Goal: Information Seeking & Learning: Learn about a topic

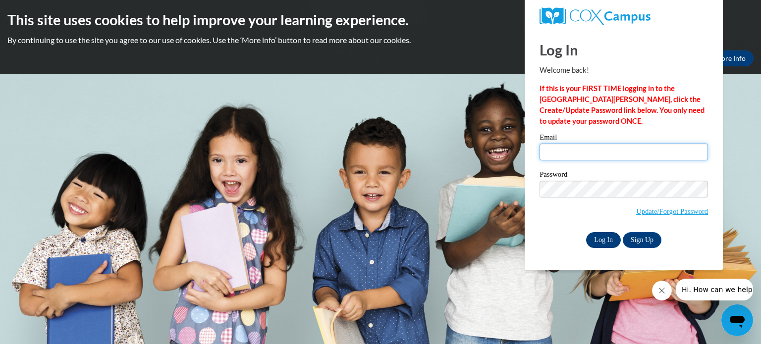
type input "cprice@founderseducation.net"
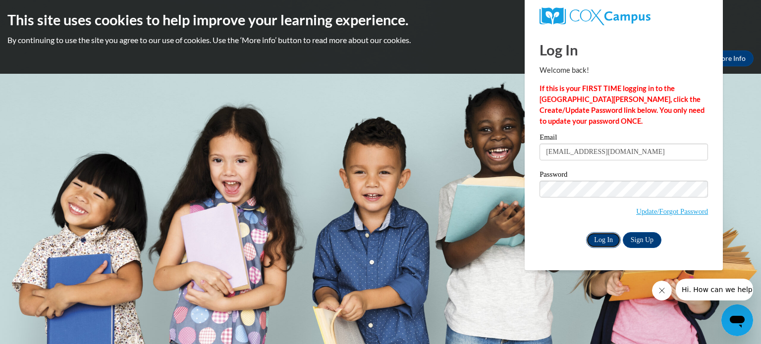
click at [606, 238] on input "Log In" at bounding box center [603, 240] width 35 height 16
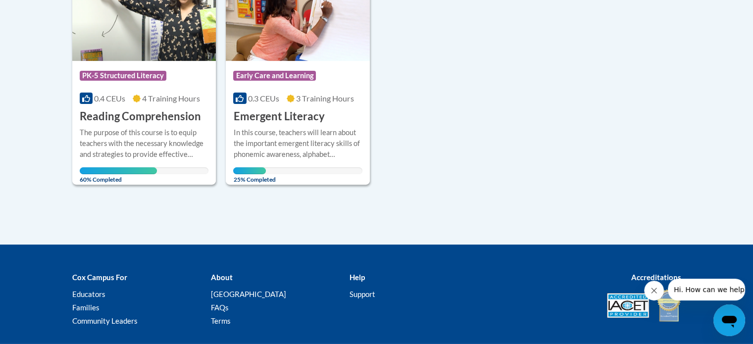
scroll to position [274, 0]
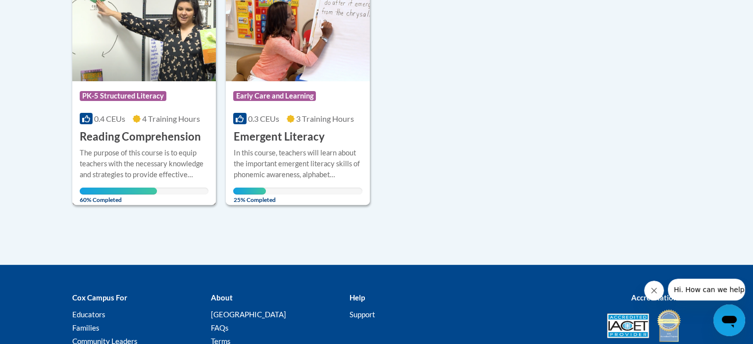
click at [142, 129] on h3 "Reading Comprehension" at bounding box center [140, 136] width 121 height 15
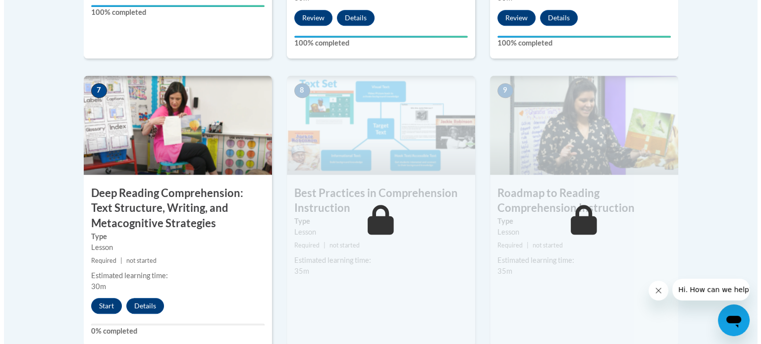
scroll to position [857, 0]
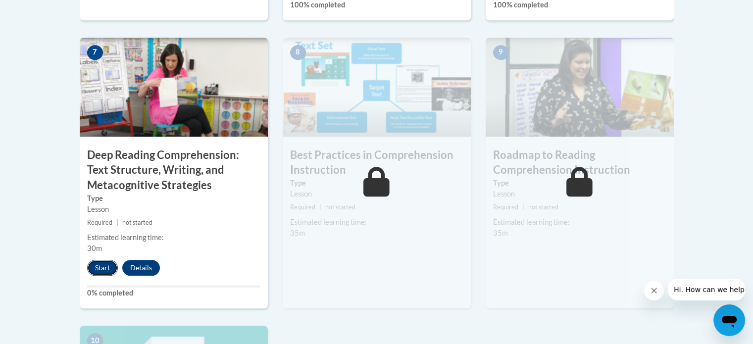
click at [101, 266] on button "Start" at bounding box center [102, 268] width 31 height 16
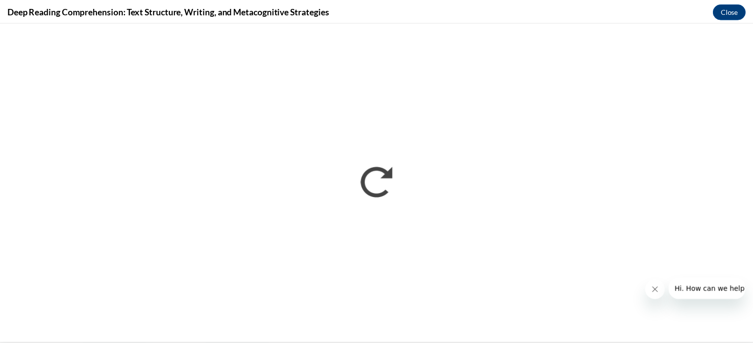
scroll to position [0, 0]
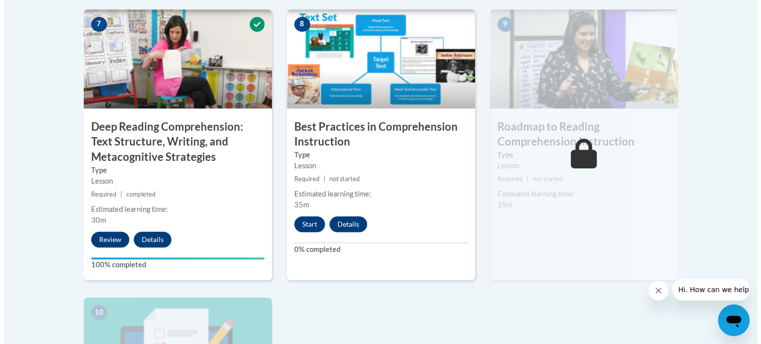
scroll to position [881, 0]
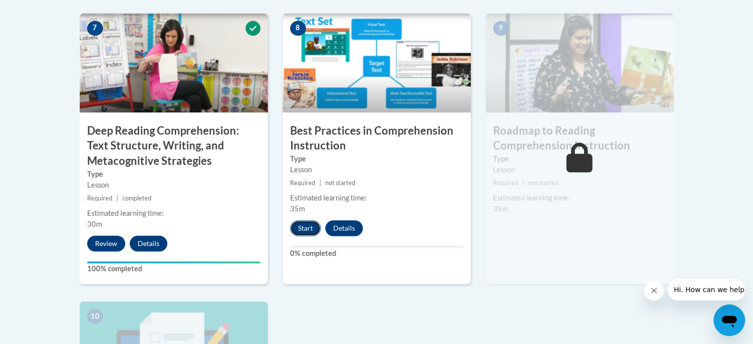
click at [305, 231] on button "Start" at bounding box center [305, 228] width 31 height 16
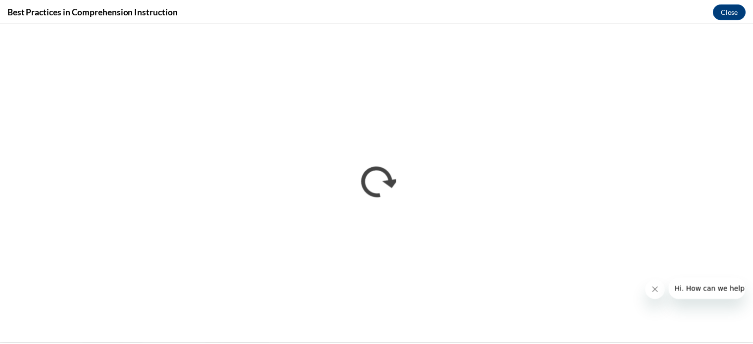
scroll to position [0, 0]
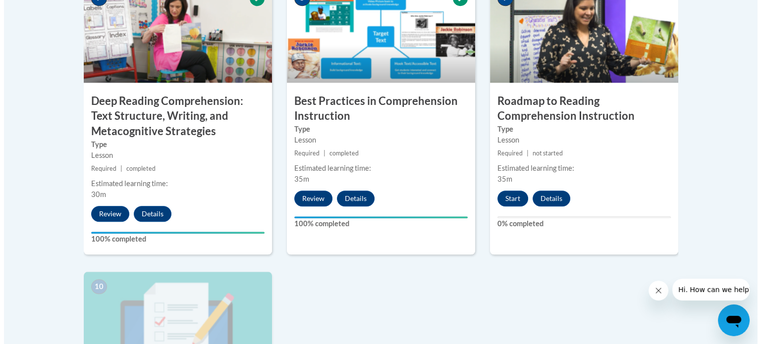
scroll to position [931, 0]
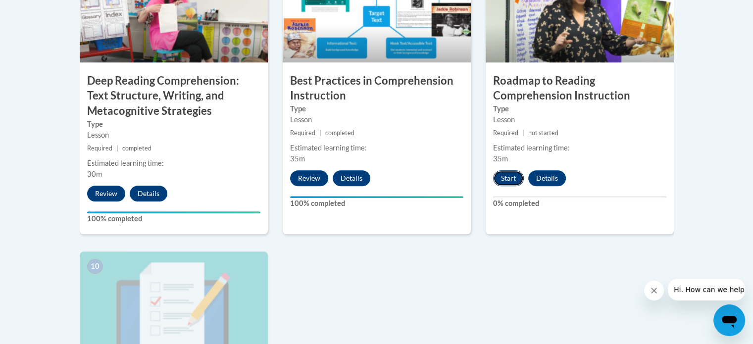
click at [509, 178] on button "Start" at bounding box center [508, 178] width 31 height 16
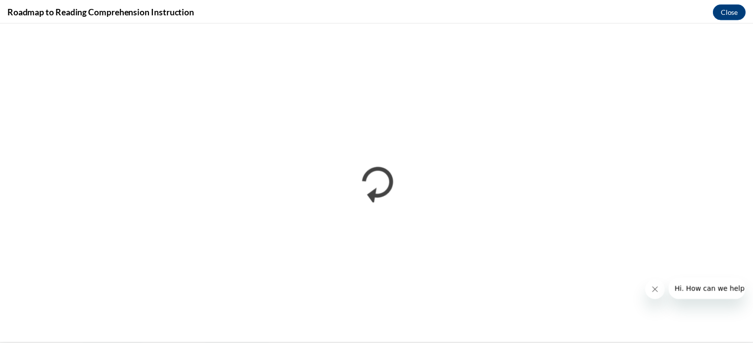
scroll to position [0, 0]
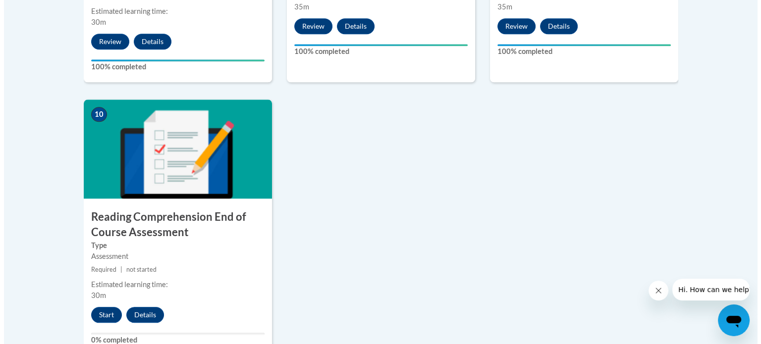
scroll to position [1134, 0]
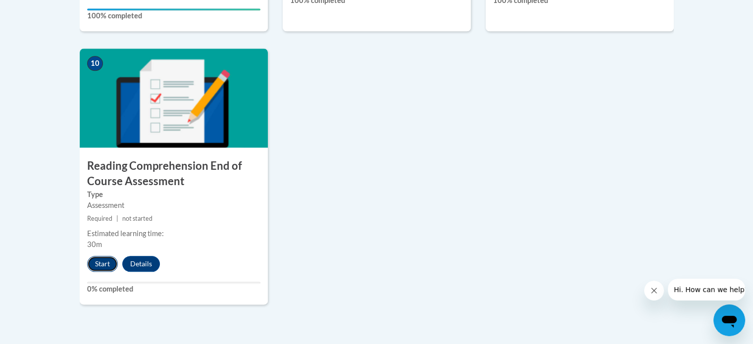
click at [104, 263] on button "Start" at bounding box center [102, 264] width 31 height 16
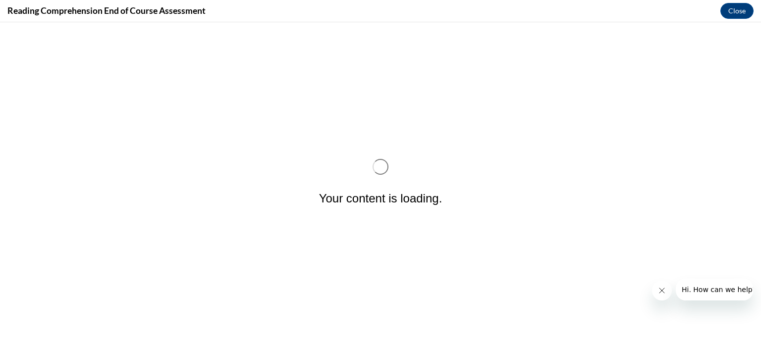
scroll to position [0, 0]
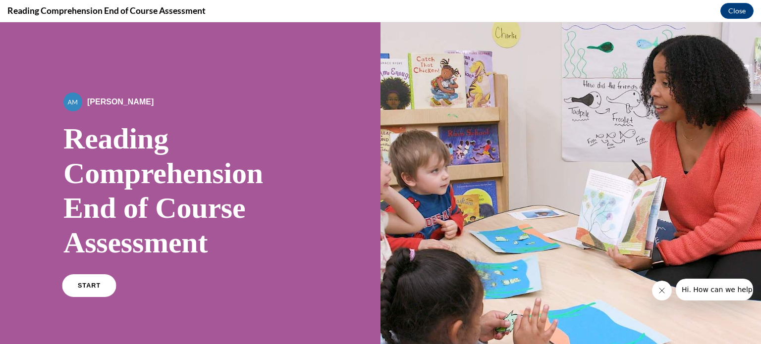
click at [83, 293] on link "START" at bounding box center [89, 285] width 54 height 23
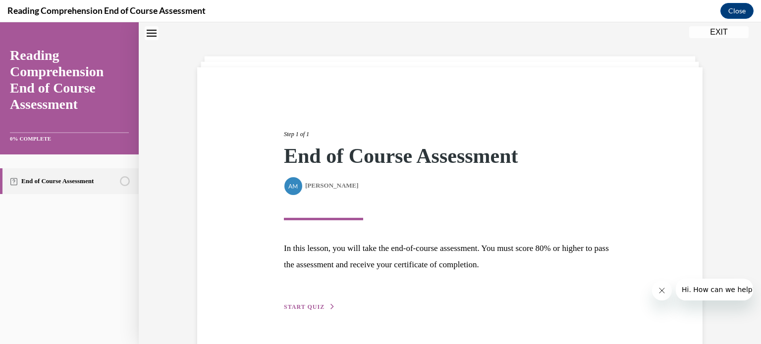
scroll to position [57, 0]
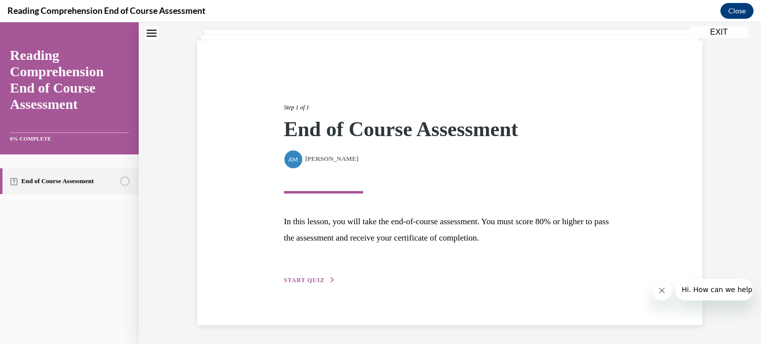
click at [309, 278] on span "START QUIZ" at bounding box center [304, 280] width 41 height 7
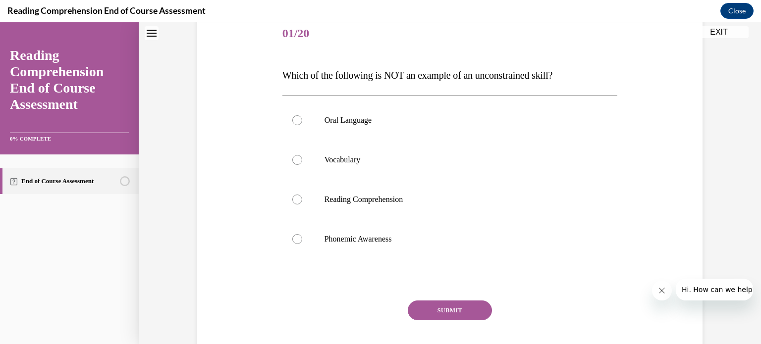
scroll to position [133, 0]
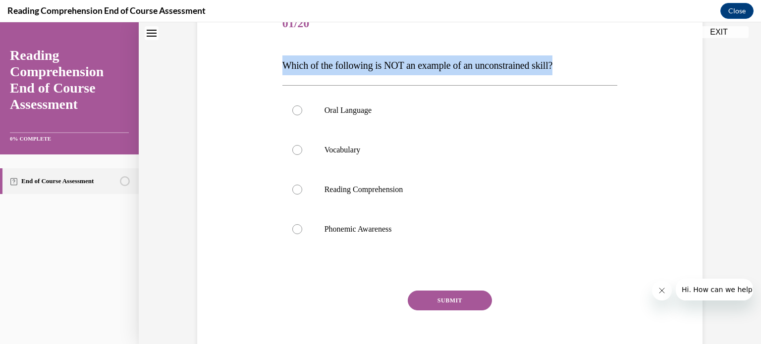
drag, startPoint x: 270, startPoint y: 61, endPoint x: 576, endPoint y: 55, distance: 306.1
click at [576, 55] on div "Question 01/20 Which of the following is NOT an example of an unconstrained ski…" at bounding box center [450, 173] width 510 height 397
copy span "Which of the following is NOT an example of an unconstrained skill?"
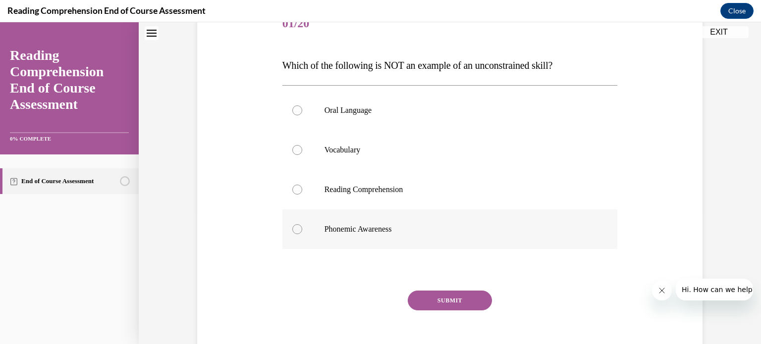
click at [294, 227] on div at bounding box center [297, 229] width 10 height 10
click at [294, 227] on input "Phonemic Awareness" at bounding box center [297, 229] width 10 height 10
radio input "true"
click at [439, 295] on button "SUBMIT" at bounding box center [450, 301] width 84 height 20
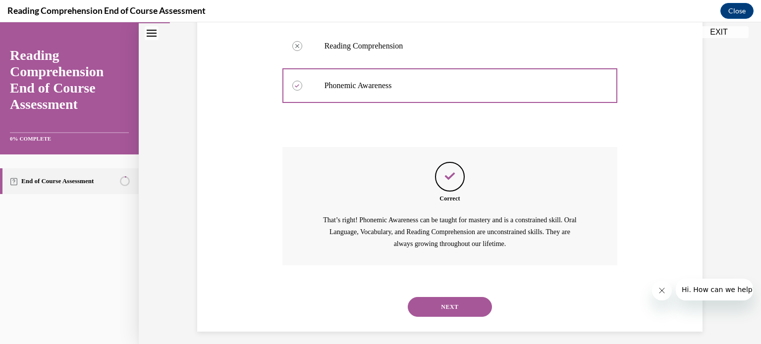
scroll to position [284, 0]
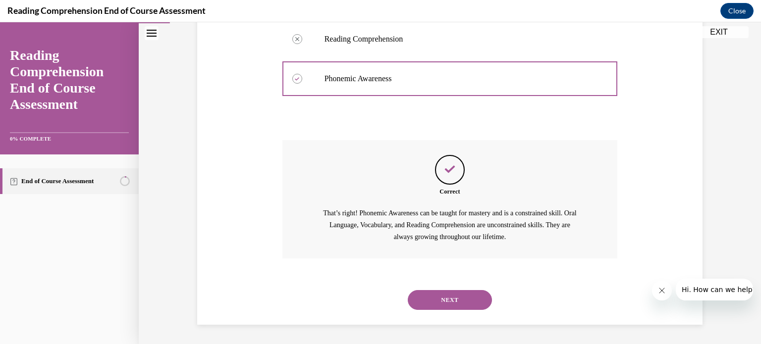
click at [445, 298] on button "NEXT" at bounding box center [450, 300] width 84 height 20
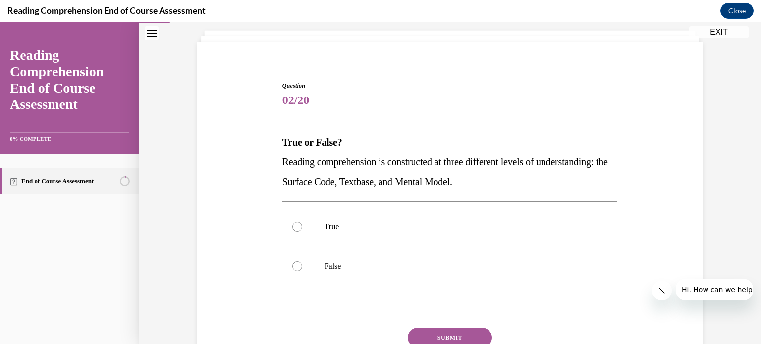
scroll to position [60, 0]
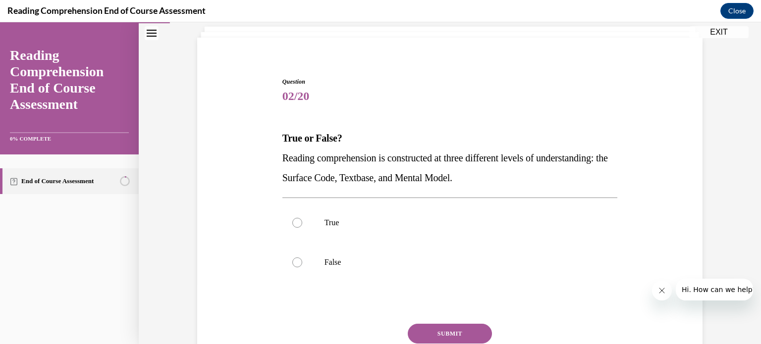
drag, startPoint x: 279, startPoint y: 156, endPoint x: 557, endPoint y: 170, distance: 277.7
click at [557, 170] on p "Reading comprehension is constructed at three different levels of understanding…" at bounding box center [449, 168] width 335 height 40
copy span "Reading comprehension is constructed at three different levels of understanding…"
click at [294, 222] on div at bounding box center [297, 223] width 10 height 10
click at [294, 222] on input "True" at bounding box center [297, 223] width 10 height 10
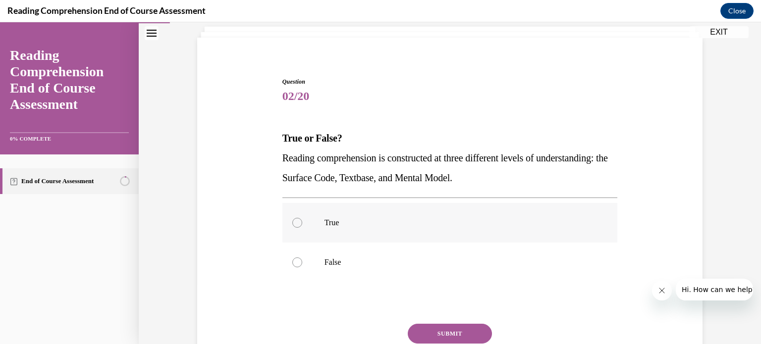
radio input "true"
click at [442, 330] on button "SUBMIT" at bounding box center [450, 334] width 84 height 20
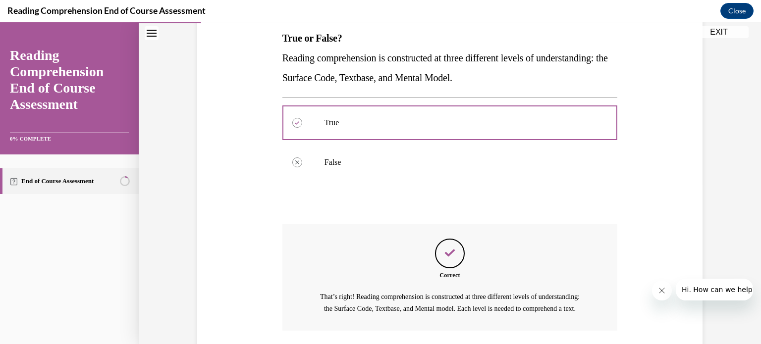
scroll to position [244, 0]
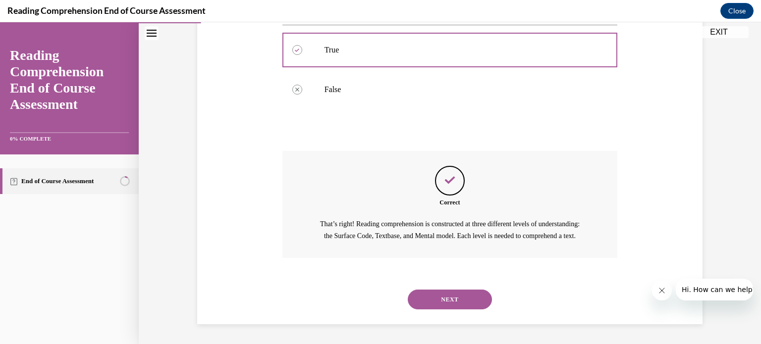
click at [448, 303] on button "NEXT" at bounding box center [450, 300] width 84 height 20
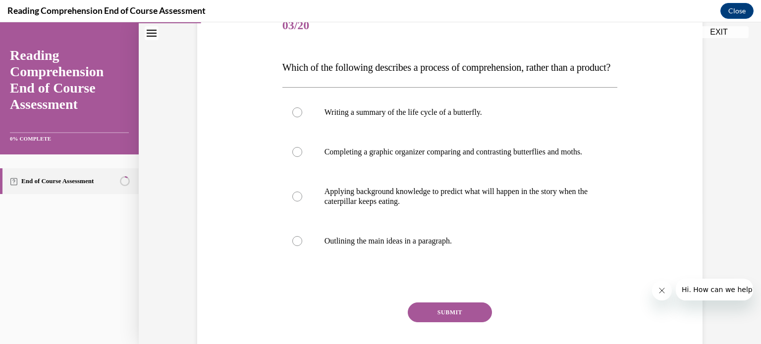
scroll to position [133, 0]
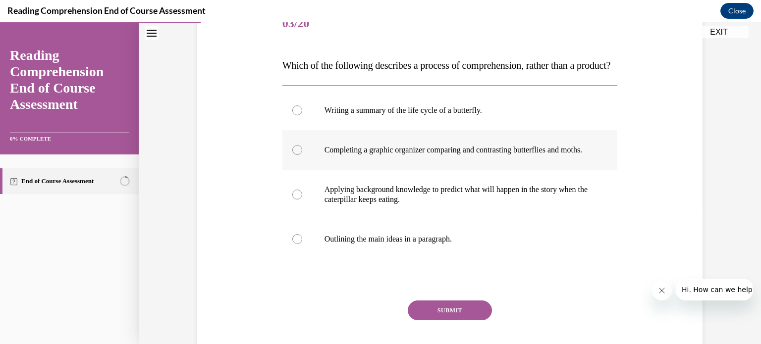
click at [295, 155] on div at bounding box center [297, 150] width 10 height 10
click at [295, 155] on input "Completing a graphic organizer comparing and contrasting butterflies and moths." at bounding box center [297, 150] width 10 height 10
radio input "true"
click at [446, 320] on button "SUBMIT" at bounding box center [450, 311] width 84 height 20
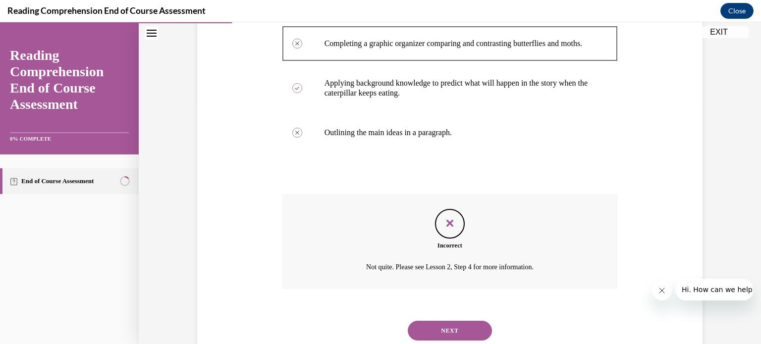
scroll to position [300, 0]
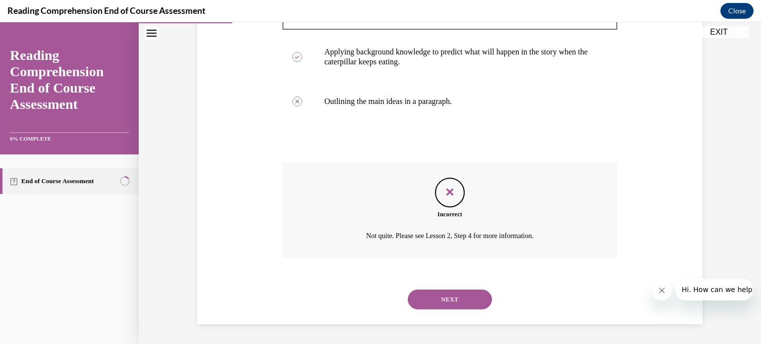
click at [449, 299] on button "NEXT" at bounding box center [450, 300] width 84 height 20
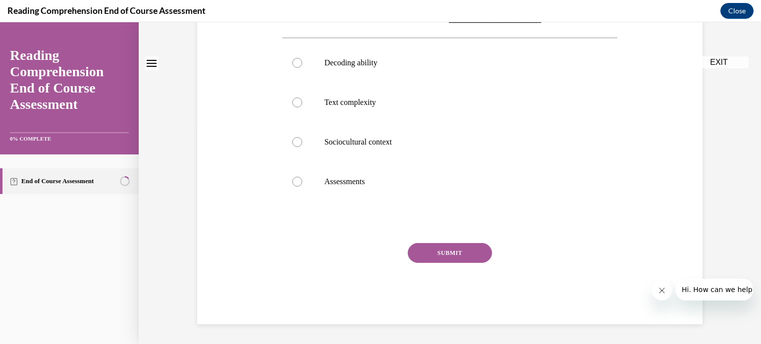
scroll to position [0, 0]
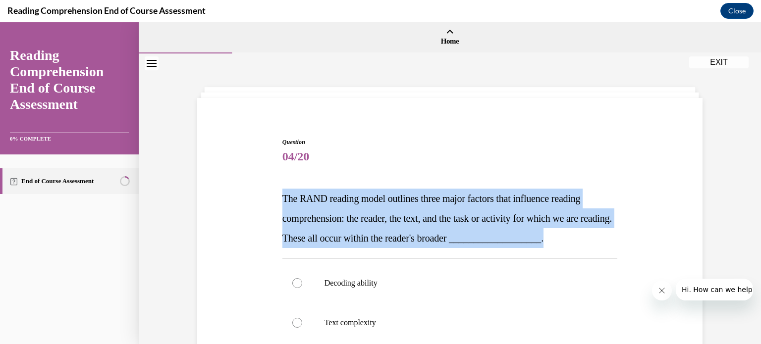
drag, startPoint x: 276, startPoint y: 196, endPoint x: 604, endPoint y: 239, distance: 331.2
click at [604, 239] on div "Question 04/20 The RAND reading model outlines three major factors that influen…" at bounding box center [450, 334] width 340 height 422
copy span "The RAND reading model outlines three major factors that influence reading comp…"
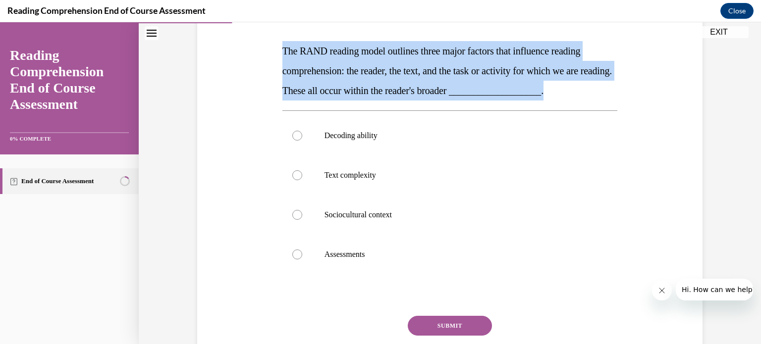
scroll to position [162, 0]
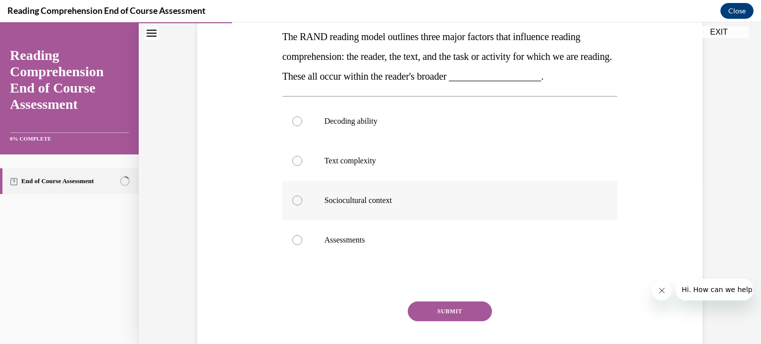
click at [294, 198] on div at bounding box center [297, 201] width 10 height 10
click at [294, 198] on input "Sociocultural context" at bounding box center [297, 201] width 10 height 10
radio input "true"
click at [450, 313] on button "SUBMIT" at bounding box center [450, 312] width 84 height 20
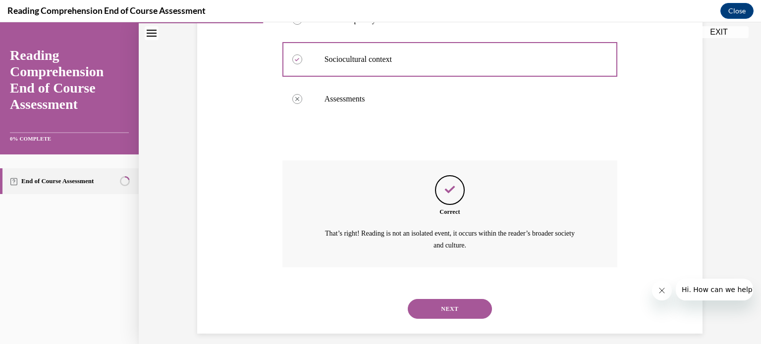
scroll to position [312, 0]
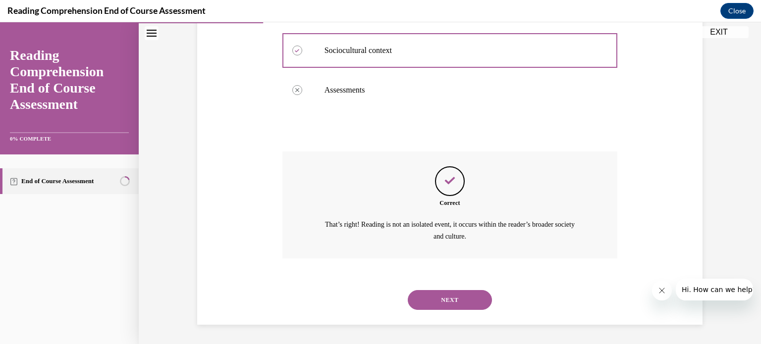
click at [444, 298] on button "NEXT" at bounding box center [450, 300] width 84 height 20
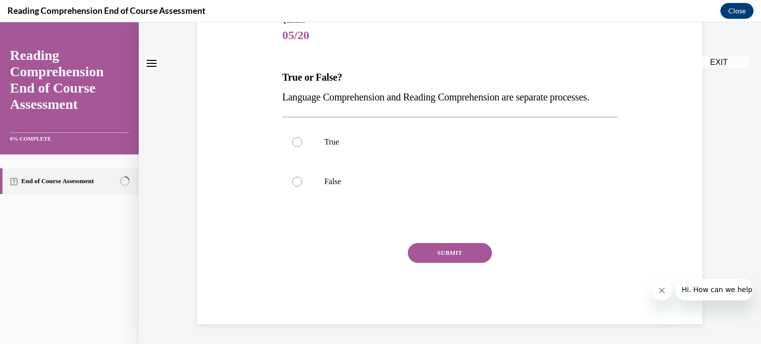
scroll to position [0, 0]
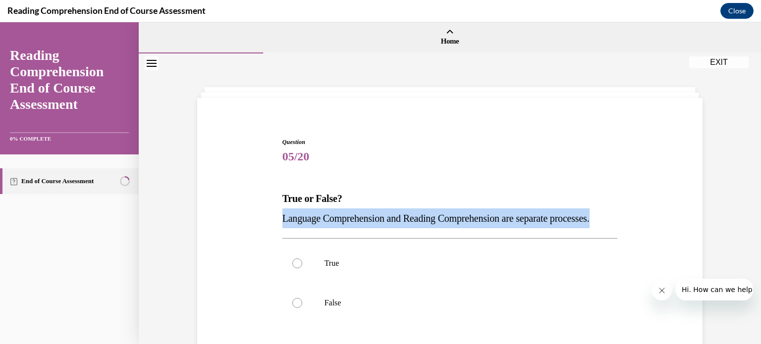
drag, startPoint x: 277, startPoint y: 218, endPoint x: 353, endPoint y: 236, distance: 77.5
click at [353, 236] on div "Question 05/20 True or False? Language Comprehension and Reading Comprehension …" at bounding box center [450, 284] width 340 height 323
copy span "Language Comprehension and Reading Comprehension are separate processes."
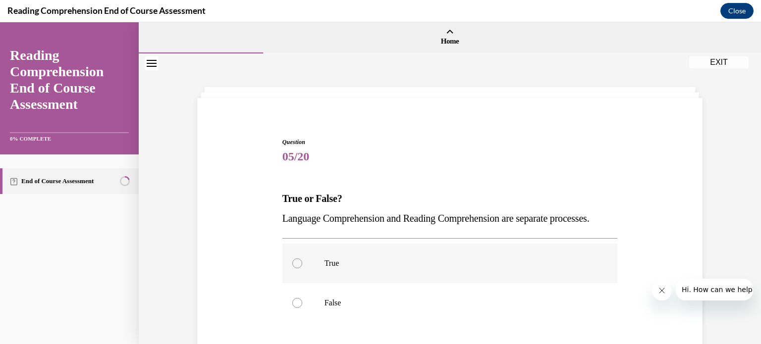
click at [294, 268] on div at bounding box center [297, 264] width 10 height 10
click at [294, 268] on input "True" at bounding box center [297, 264] width 10 height 10
radio input "true"
click at [249, 219] on div "Question 05/20 True or False? Language Comprehension and Reading Comprehension …" at bounding box center [450, 277] width 510 height 338
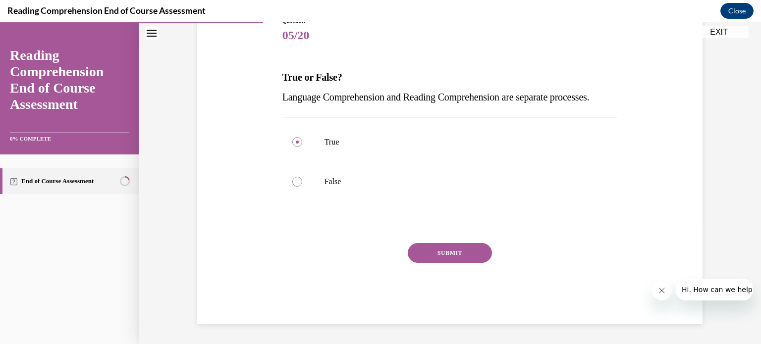
scroll to position [134, 0]
click at [451, 260] on button "SUBMIT" at bounding box center [450, 253] width 84 height 20
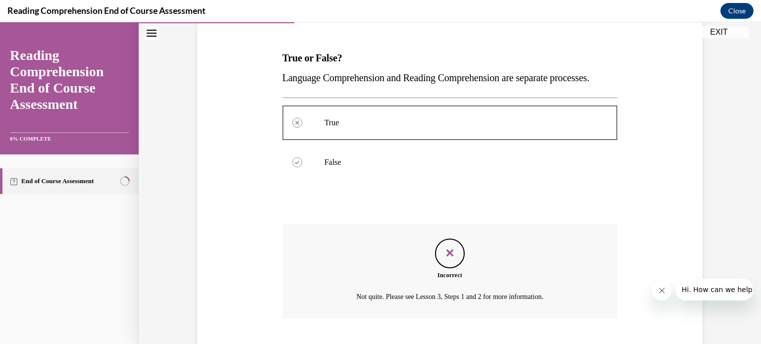
scroll to position [221, 0]
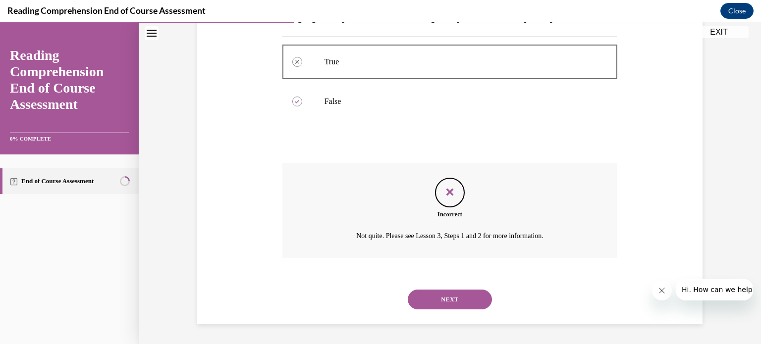
click at [442, 303] on button "NEXT" at bounding box center [450, 300] width 84 height 20
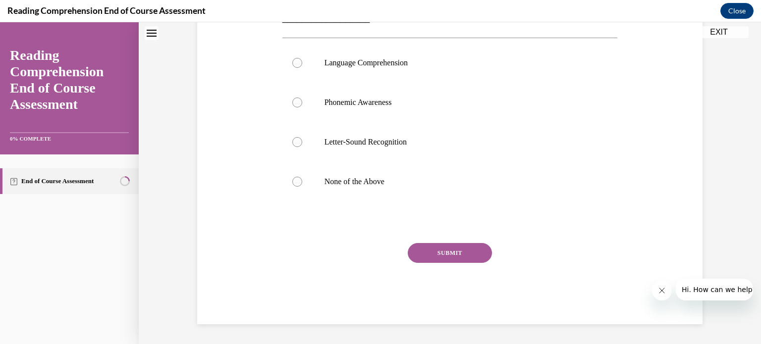
scroll to position [0, 0]
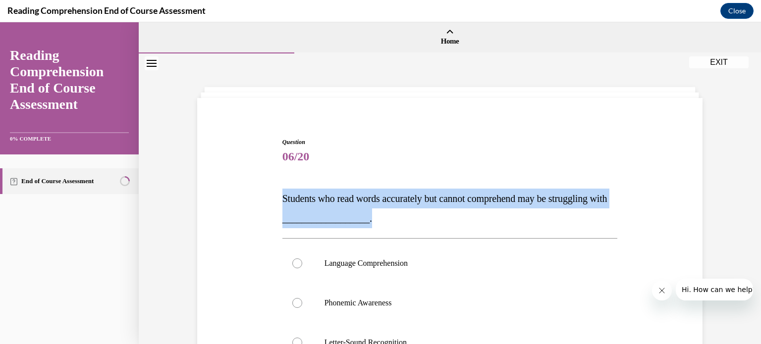
drag, startPoint x: 278, startPoint y: 196, endPoint x: 406, endPoint y: 212, distance: 128.8
click at [406, 212] on p "Students who read words accurately but cannot comprehend may be struggling with…" at bounding box center [449, 209] width 335 height 40
copy span "Students who read words accurately but cannot comprehend may be struggling with…"
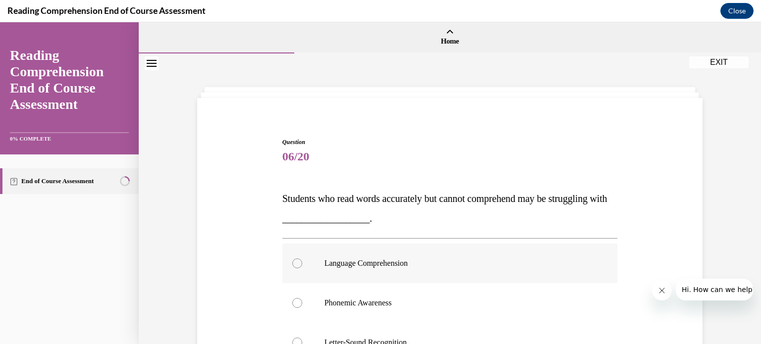
click at [293, 262] on div at bounding box center [297, 264] width 10 height 10
click at [293, 262] on input "Language Comprehension" at bounding box center [297, 264] width 10 height 10
radio input "true"
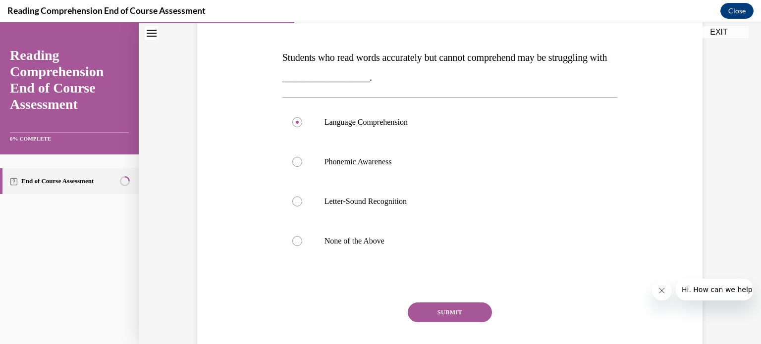
scroll to position [142, 0]
click at [458, 311] on button "SUBMIT" at bounding box center [450, 312] width 84 height 20
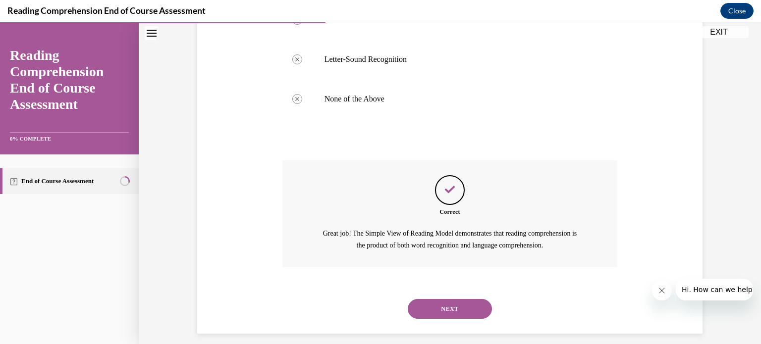
scroll to position [292, 0]
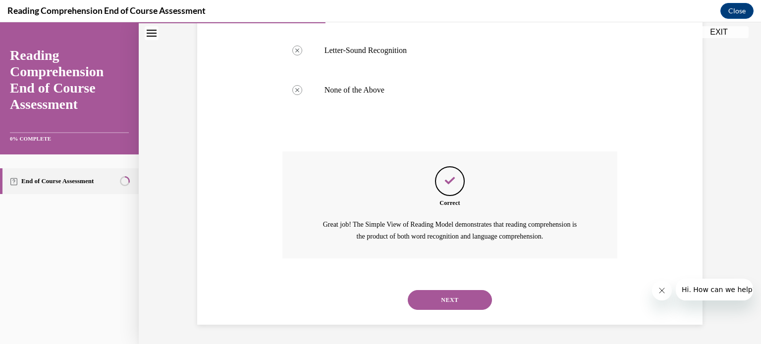
click at [443, 297] on button "NEXT" at bounding box center [450, 300] width 84 height 20
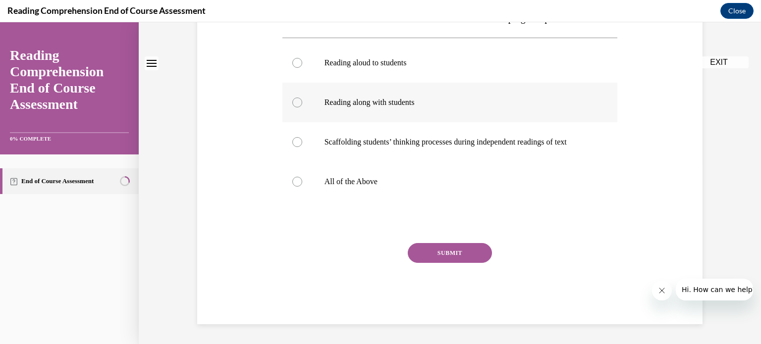
scroll to position [0, 0]
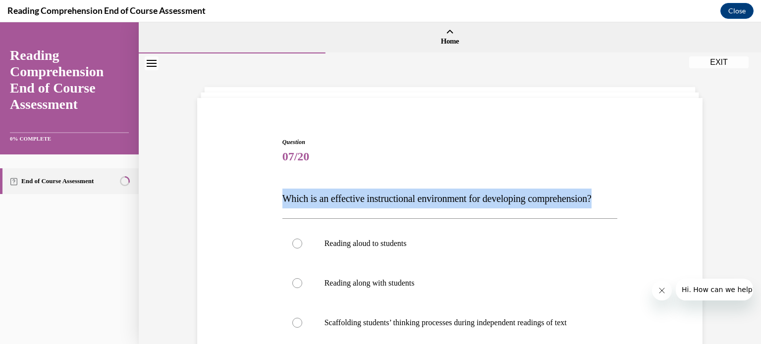
drag, startPoint x: 277, startPoint y: 196, endPoint x: 363, endPoint y: 215, distance: 87.9
click at [363, 215] on div "Question 07/20 Which is an effective instructional environment for developing c…" at bounding box center [450, 314] width 340 height 382
copy span "Which is an effective instructional environment for developing comprehension?"
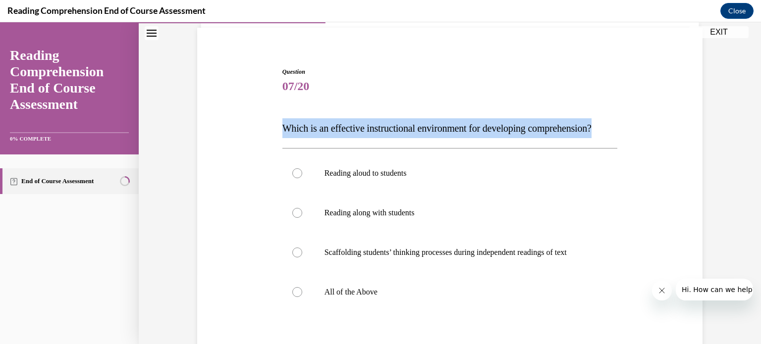
scroll to position [91, 0]
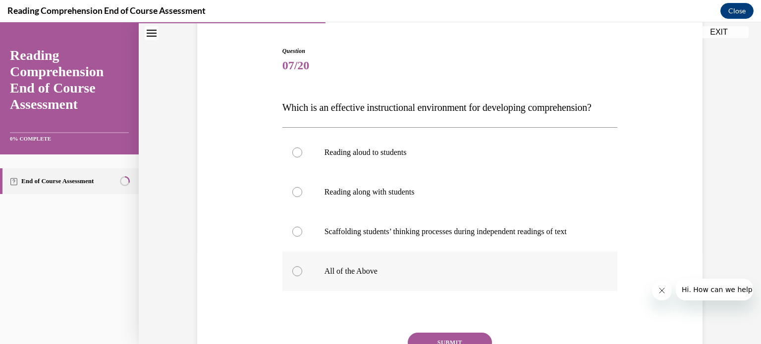
drag, startPoint x: 292, startPoint y: 289, endPoint x: 325, endPoint y: 272, distance: 36.5
click at [294, 276] on div at bounding box center [297, 271] width 10 height 10
click at [294, 276] on input "All of the Above" at bounding box center [297, 271] width 10 height 10
radio input "true"
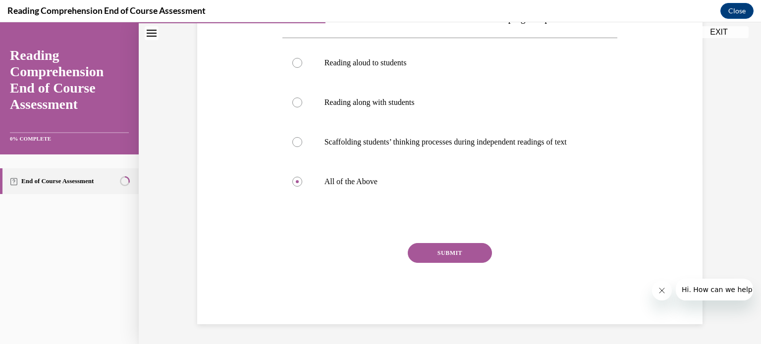
click at [453, 263] on button "SUBMIT" at bounding box center [450, 253] width 84 height 20
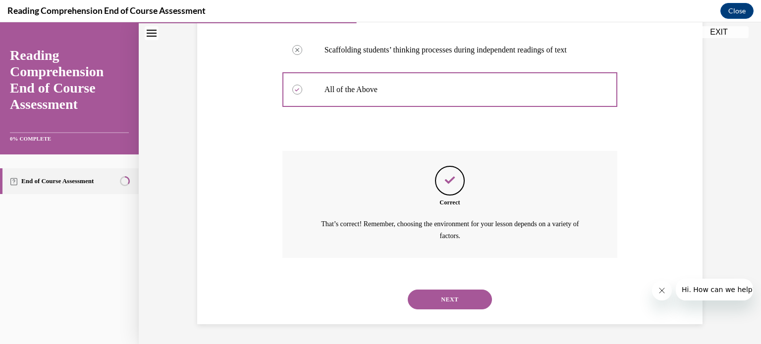
scroll to position [292, 0]
click at [453, 301] on button "NEXT" at bounding box center [450, 300] width 84 height 20
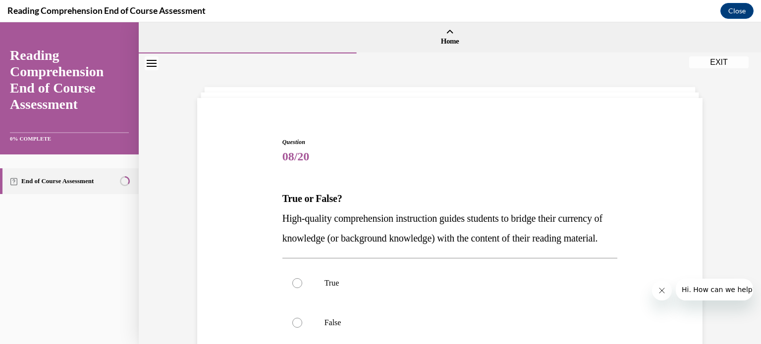
drag, startPoint x: 279, startPoint y: 217, endPoint x: 359, endPoint y: 257, distance: 89.0
click at [359, 248] on p "High-quality comprehension instruction guides students to bridge their currency…" at bounding box center [449, 229] width 335 height 40
copy span "High-quality comprehension instruction guides students to bridge their currency…"
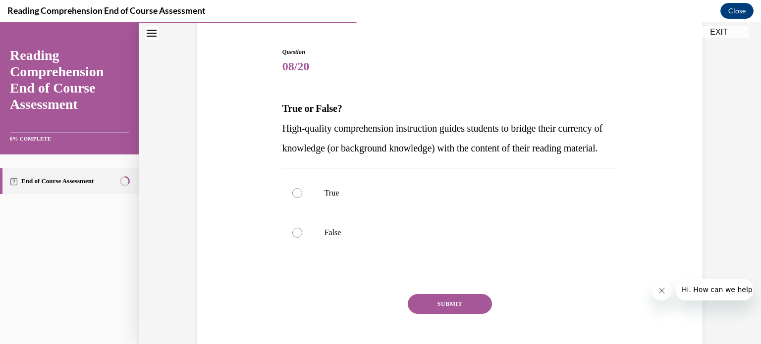
scroll to position [96, 0]
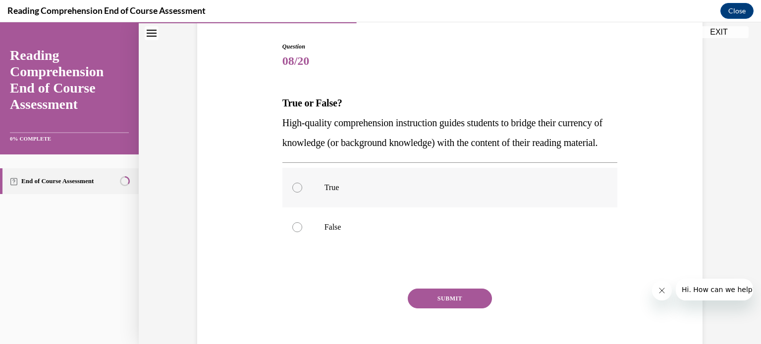
drag, startPoint x: 291, startPoint y: 206, endPoint x: 320, endPoint y: 209, distance: 29.4
click at [293, 193] on div at bounding box center [297, 188] width 10 height 10
click at [293, 193] on input "True" at bounding box center [297, 188] width 10 height 10
radio input "true"
click at [438, 309] on button "SUBMIT" at bounding box center [450, 299] width 84 height 20
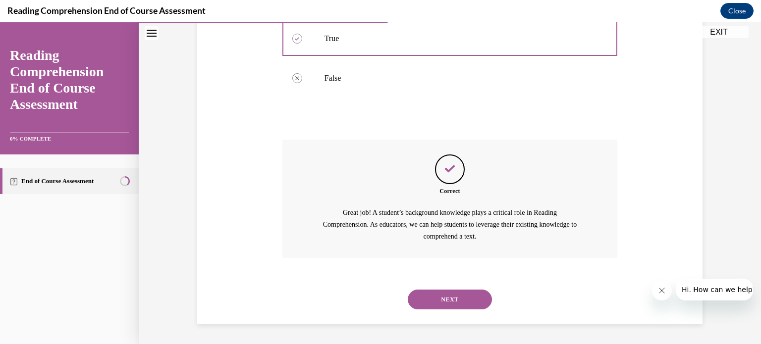
scroll to position [264, 0]
click at [451, 299] on button "NEXT" at bounding box center [450, 300] width 84 height 20
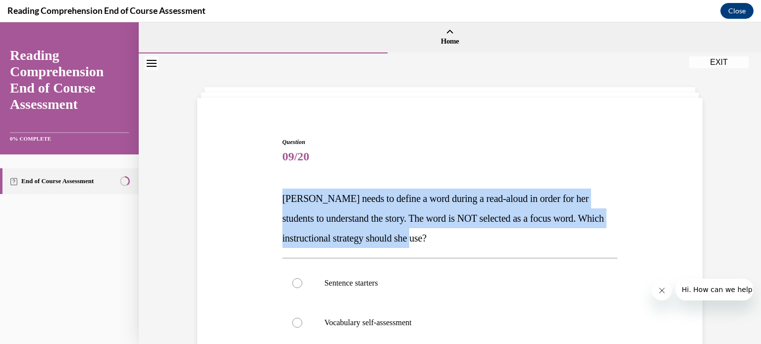
drag, startPoint x: 279, startPoint y: 197, endPoint x: 453, endPoint y: 245, distance: 180.2
click at [453, 245] on p "Mrs. Ivie needs to define a word during a read-aloud in order for her students …" at bounding box center [449, 218] width 335 height 59
copy span "Mrs. Ivie needs to define a word during a read-aloud in order for her students …"
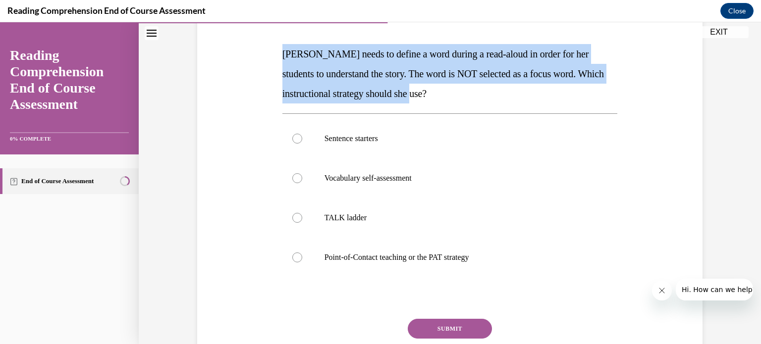
scroll to position [162, 0]
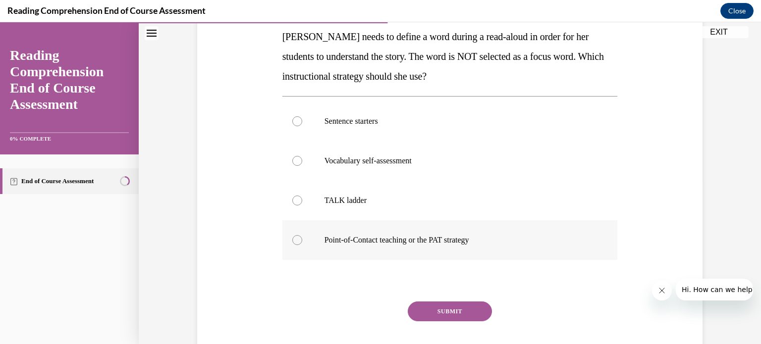
click at [293, 240] on div at bounding box center [297, 240] width 10 height 10
click at [293, 240] on input "Point-of-Contact teaching or the PAT strategy" at bounding box center [297, 240] width 10 height 10
radio input "true"
click at [452, 309] on button "SUBMIT" at bounding box center [450, 312] width 84 height 20
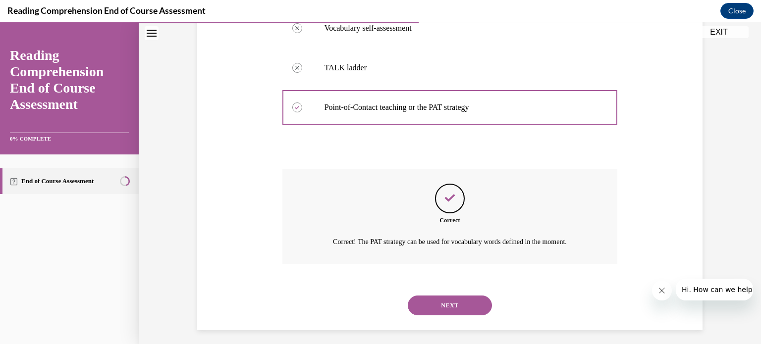
scroll to position [300, 0]
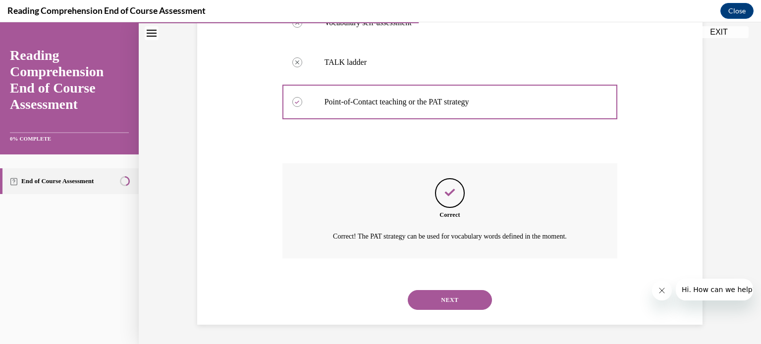
click at [449, 304] on button "NEXT" at bounding box center [450, 300] width 84 height 20
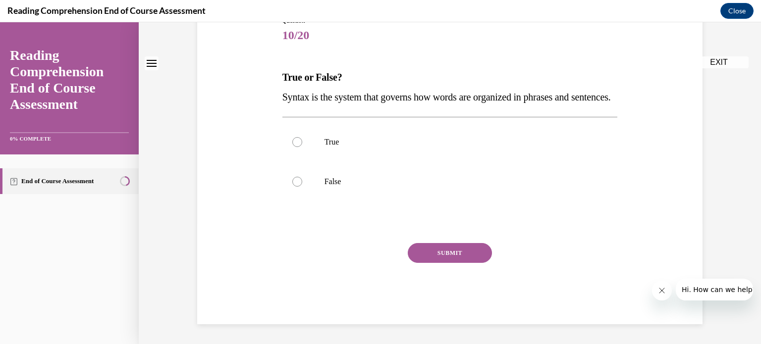
scroll to position [0, 0]
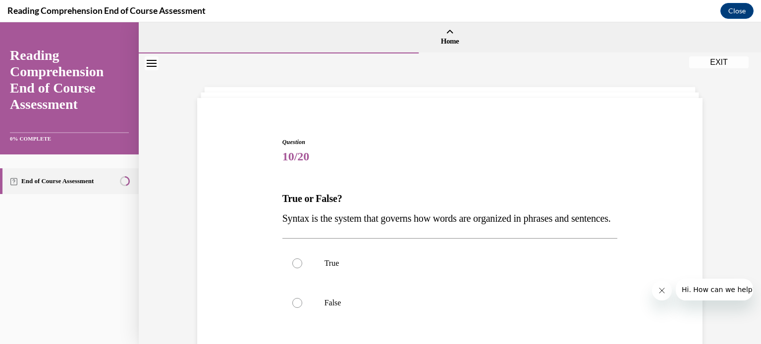
drag, startPoint x: 277, startPoint y: 215, endPoint x: 336, endPoint y: 236, distance: 61.9
click at [336, 236] on div "Question 10/20 True or False? Syntax is the system that governs how words are o…" at bounding box center [450, 284] width 340 height 323
copy span "Syntax is the system that governs how words are organized in phrases and senten…"
click at [292, 268] on div at bounding box center [297, 264] width 10 height 10
click at [292, 268] on input "True" at bounding box center [297, 264] width 10 height 10
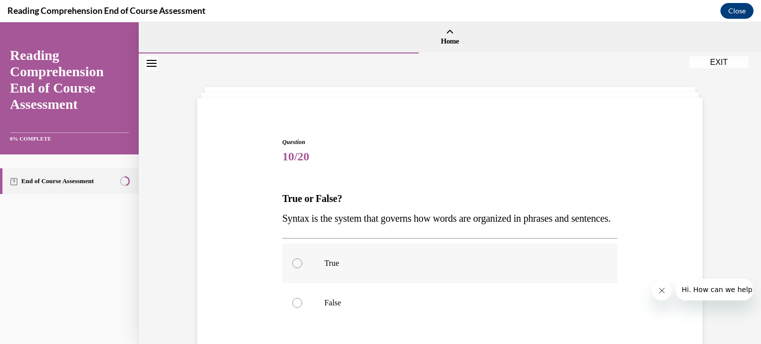
radio input "true"
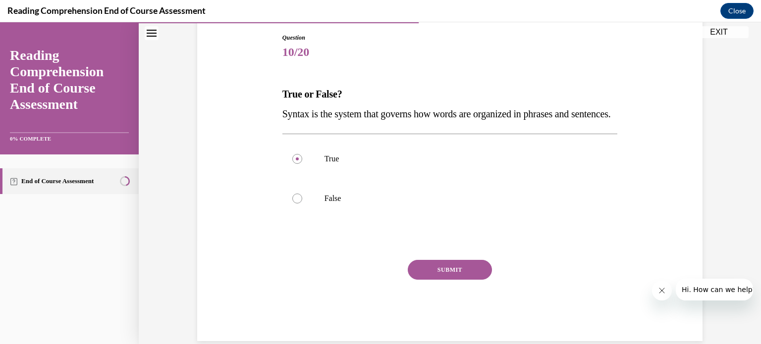
scroll to position [107, 0]
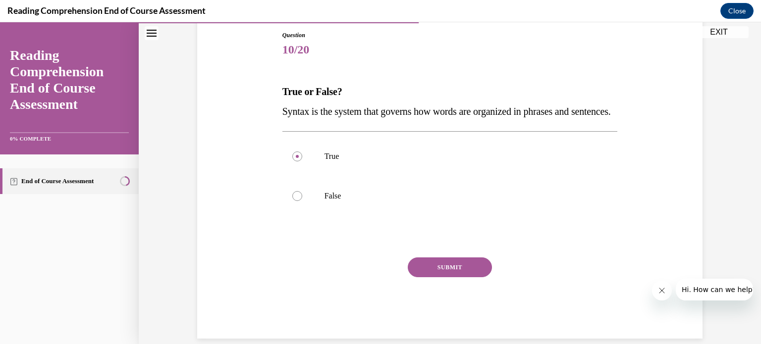
click at [447, 277] on button "SUBMIT" at bounding box center [450, 268] width 84 height 20
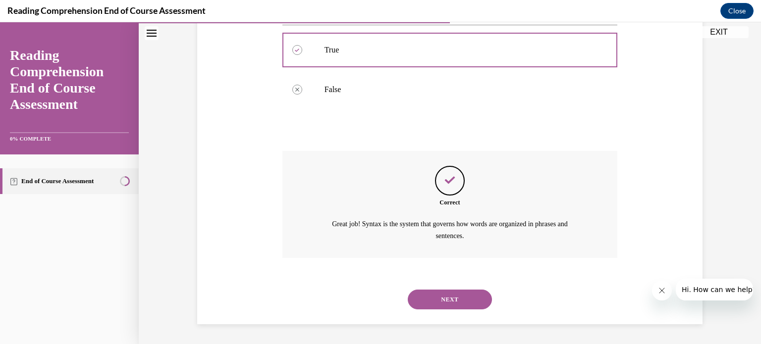
scroll to position [233, 0]
click at [451, 302] on button "NEXT" at bounding box center [450, 300] width 84 height 20
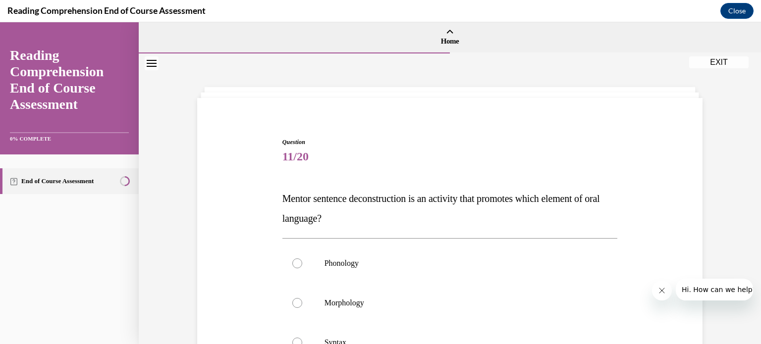
drag, startPoint x: 277, startPoint y: 198, endPoint x: 344, endPoint y: 221, distance: 70.8
click at [344, 221] on div "Question 11/20 Mentor sentence deconstruction is an activity that promotes whic…" at bounding box center [450, 324] width 340 height 402
copy span "Mentor sentence deconstruction is an activity that promotes which element of or…"
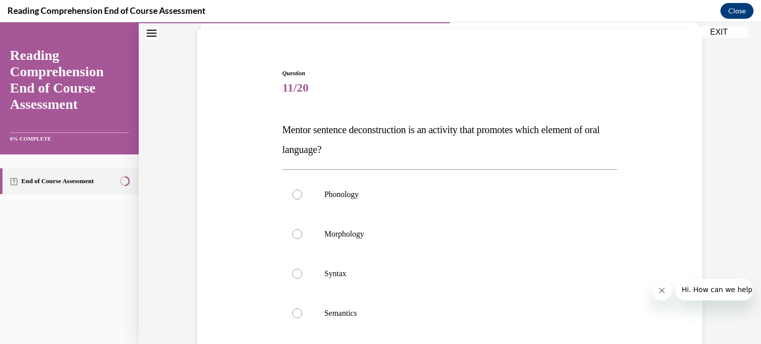
scroll to position [93, 0]
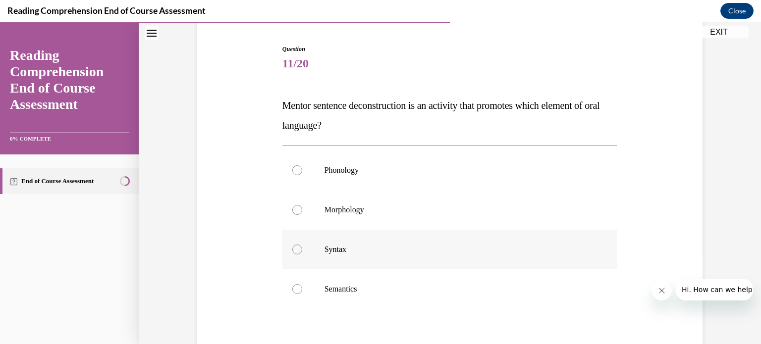
click at [295, 249] on div at bounding box center [297, 250] width 10 height 10
click at [295, 249] on input "Syntax" at bounding box center [297, 250] width 10 height 10
radio input "true"
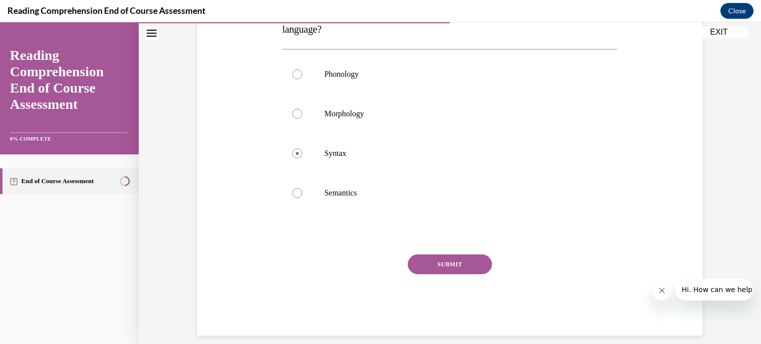
scroll to position [200, 0]
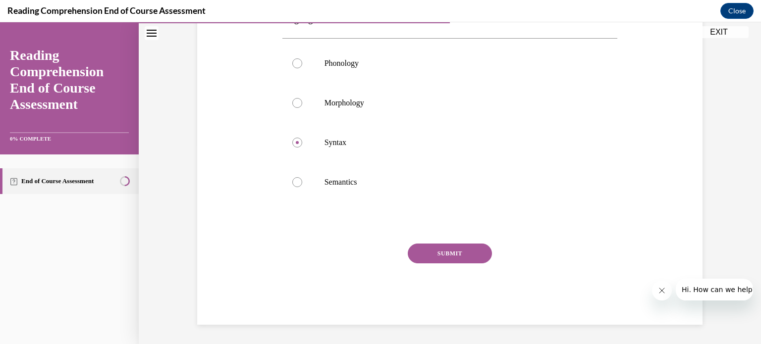
click at [443, 250] on button "SUBMIT" at bounding box center [450, 254] width 84 height 20
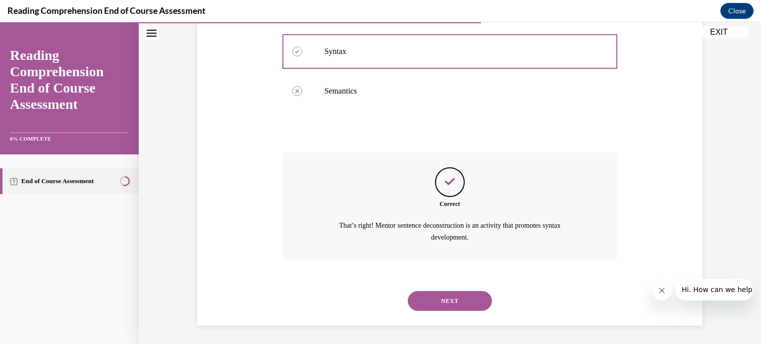
scroll to position [292, 0]
click at [448, 301] on button "NEXT" at bounding box center [450, 300] width 84 height 20
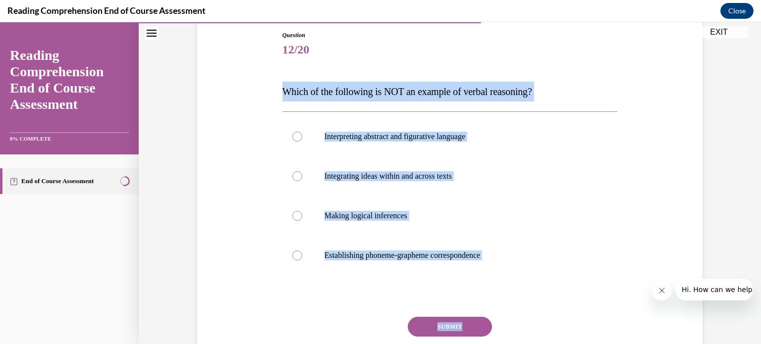
scroll to position [113, 0]
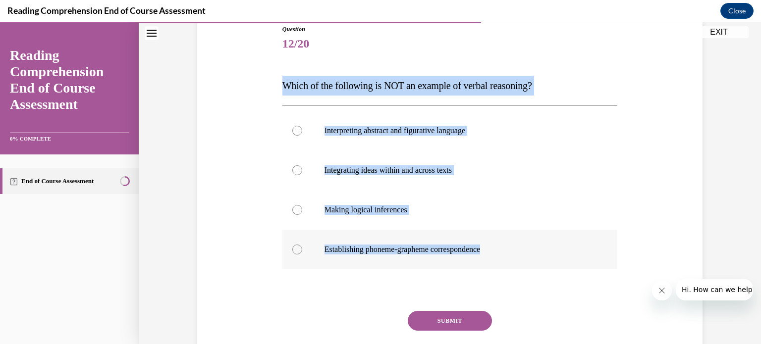
drag, startPoint x: 275, startPoint y: 176, endPoint x: 527, endPoint y: 256, distance: 264.6
click at [527, 256] on div "Question 12/20 Which of the following is NOT an example of verbal reasoning? In…" at bounding box center [450, 193] width 510 height 397
click at [243, 195] on div "Question 12/20 Which of the following is NOT an example of verbal reasoning? In…" at bounding box center [450, 193] width 510 height 397
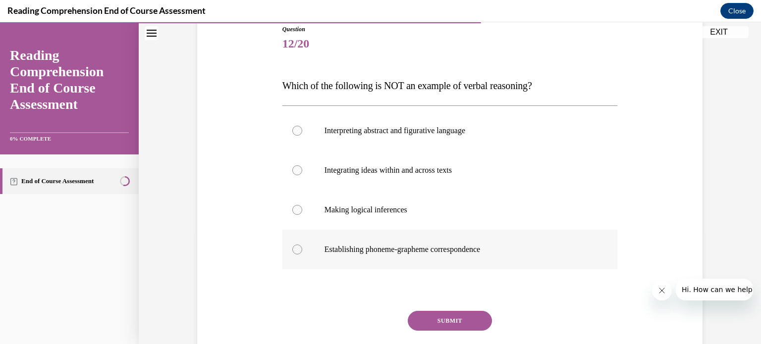
click at [292, 248] on div at bounding box center [297, 250] width 10 height 10
click at [292, 248] on input "Establishing phoneme-grapheme correspondence" at bounding box center [297, 250] width 10 height 10
radio input "true"
click at [449, 318] on button "SUBMIT" at bounding box center [450, 321] width 84 height 20
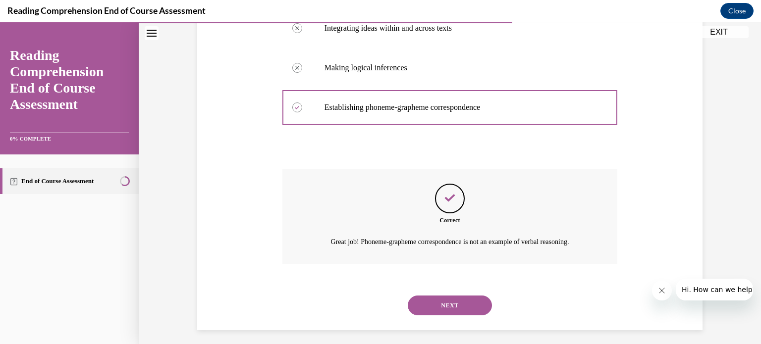
scroll to position [261, 0]
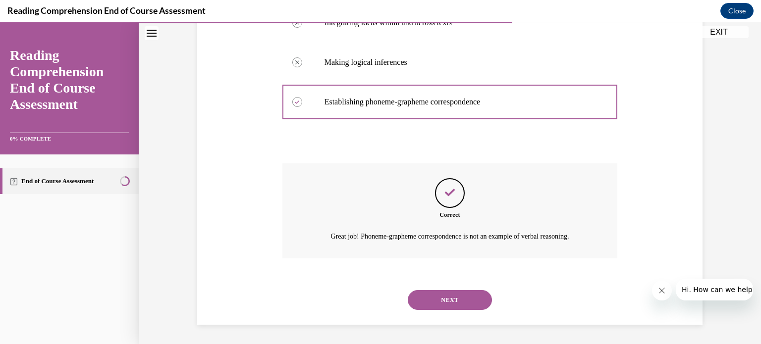
click at [443, 298] on button "NEXT" at bounding box center [450, 300] width 84 height 20
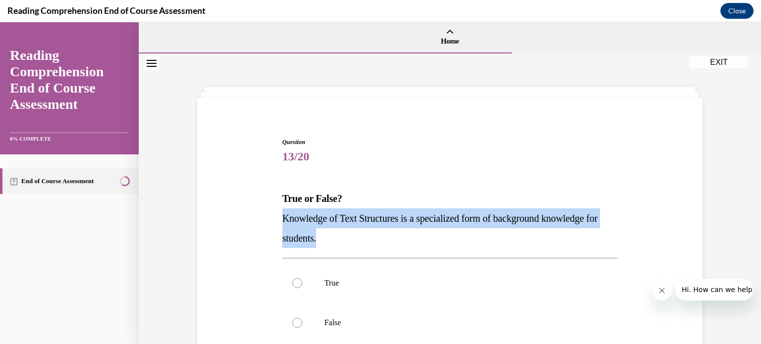
drag, startPoint x: 279, startPoint y: 214, endPoint x: 343, endPoint y: 239, distance: 68.7
click at [343, 239] on p "Knowledge of Text Structures is a specialized form of background knowledge for …" at bounding box center [449, 229] width 335 height 40
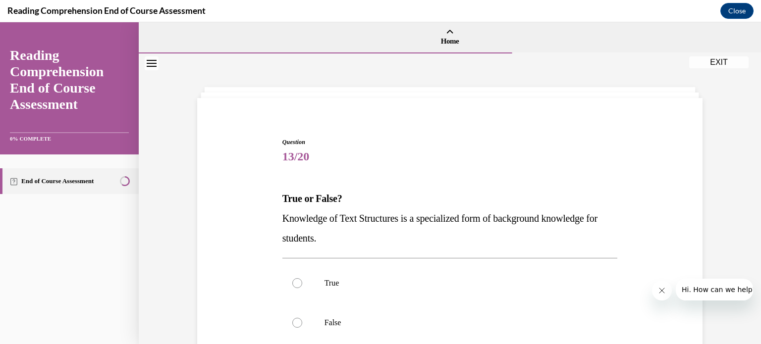
click at [466, 172] on div "Question 13/20 True or False? Knowledge of Text Structures is a specialized for…" at bounding box center [449, 302] width 335 height 328
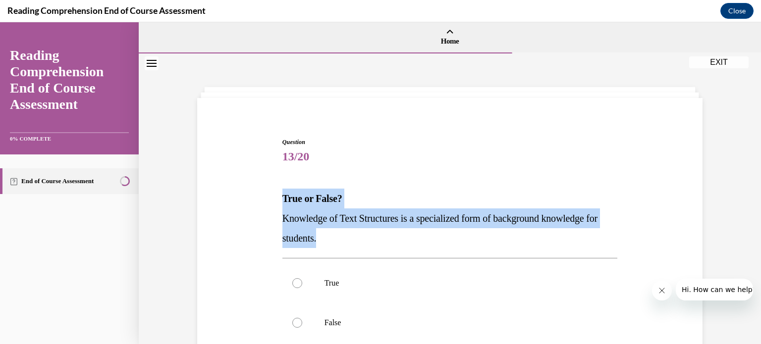
drag, startPoint x: 273, startPoint y: 197, endPoint x: 369, endPoint y: 237, distance: 104.1
click at [369, 237] on div "Question 13/20 True or False? Knowledge of Text Structures is a specialized for…" at bounding box center [450, 287] width 510 height 358
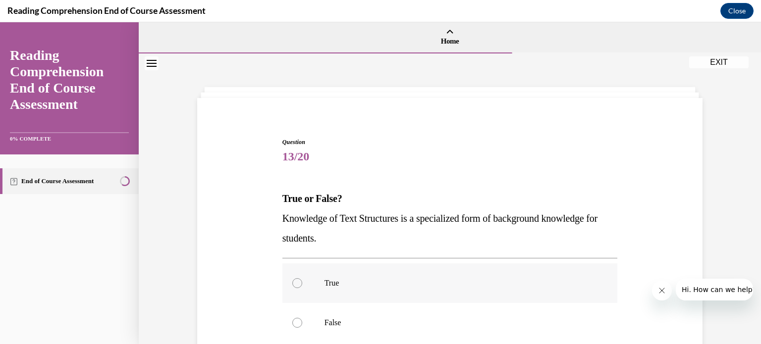
click at [294, 285] on div at bounding box center [297, 283] width 10 height 10
click at [294, 285] on input "True" at bounding box center [297, 283] width 10 height 10
radio input "true"
click at [253, 227] on div "Question 13/20 True or False? Knowledge of Text Structures is a specialized for…" at bounding box center [450, 287] width 510 height 358
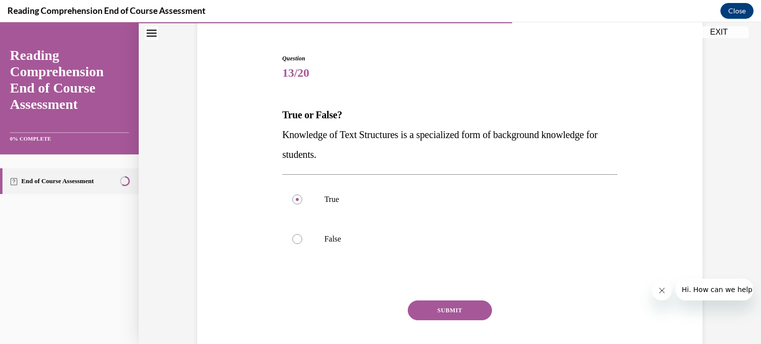
scroll to position [141, 0]
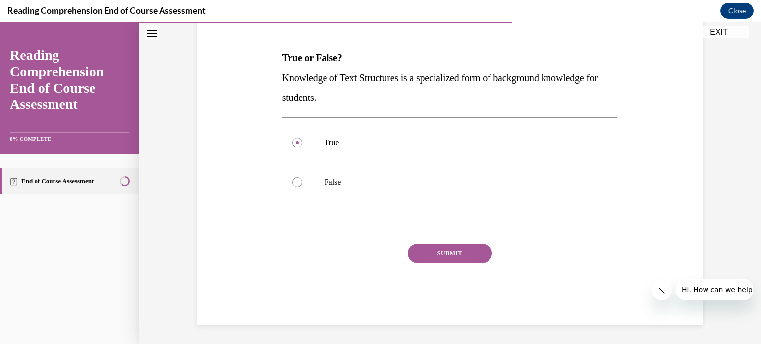
click at [438, 249] on button "SUBMIT" at bounding box center [450, 254] width 84 height 20
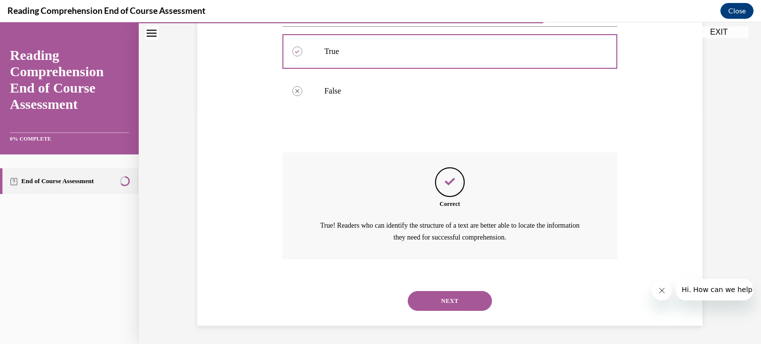
scroll to position [233, 0]
click at [448, 299] on button "NEXT" at bounding box center [450, 300] width 84 height 20
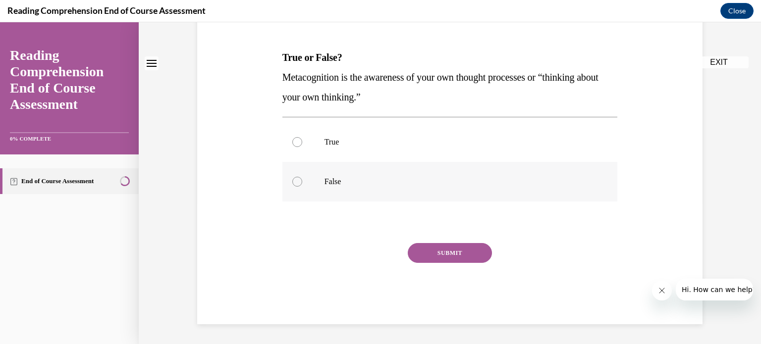
scroll to position [0, 0]
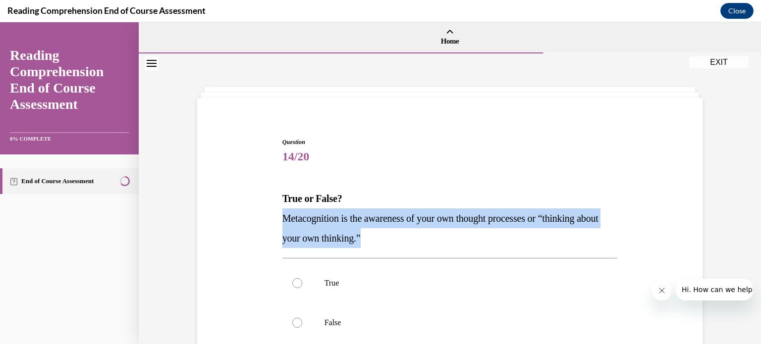
drag, startPoint x: 274, startPoint y: 218, endPoint x: 396, endPoint y: 232, distance: 122.1
click at [396, 232] on div "Question 14/20 True or False? Metacognition is the awareness of your own though…" at bounding box center [450, 287] width 510 height 358
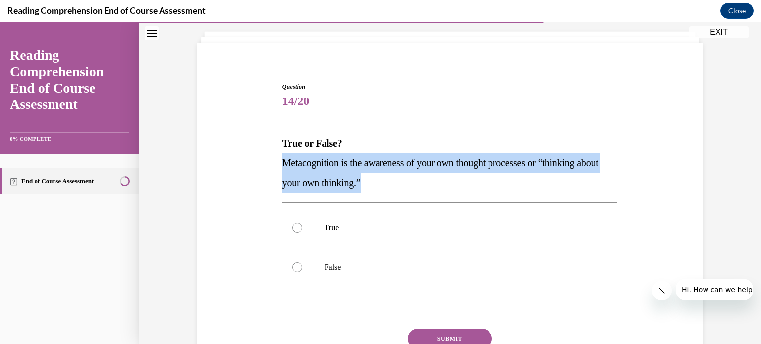
scroll to position [56, 0]
drag, startPoint x: 260, startPoint y: 181, endPoint x: 286, endPoint y: 204, distance: 34.1
click at [261, 181] on div "Question 14/20 True or False? Metacognition is the awareness of your own though…" at bounding box center [450, 231] width 510 height 358
click at [248, 178] on div "Question 14/20 True or False? Metacognition is the awareness of your own though…" at bounding box center [450, 231] width 510 height 358
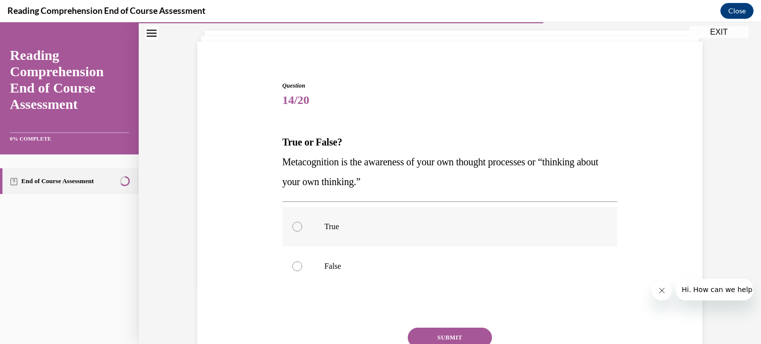
click at [292, 225] on div at bounding box center [297, 227] width 10 height 10
click at [292, 225] on input "True" at bounding box center [297, 227] width 10 height 10
radio input "true"
click at [448, 338] on button "SUBMIT" at bounding box center [450, 338] width 84 height 20
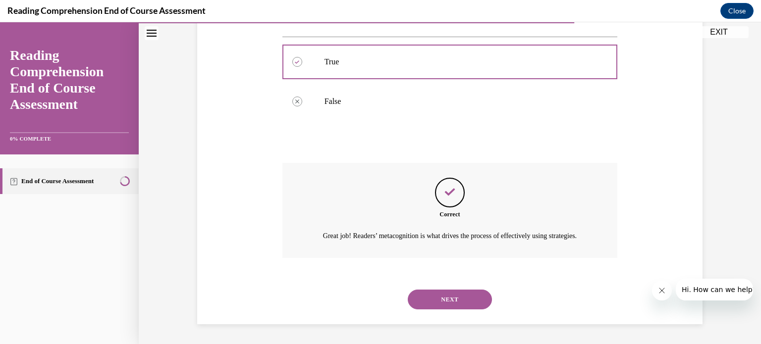
scroll to position [233, 0]
click at [439, 297] on button "NEXT" at bounding box center [450, 300] width 84 height 20
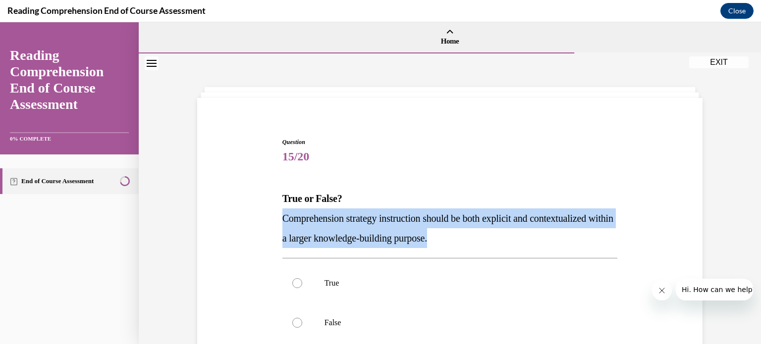
drag, startPoint x: 277, startPoint y: 215, endPoint x: 511, endPoint y: 231, distance: 233.8
click at [511, 231] on div "Question 15/20 True or False? Comprehension strategy instruction should be both…" at bounding box center [450, 294] width 340 height 343
click at [199, 229] on div "Question 15/20 True or False? Comprehension strategy instruction should be both…" at bounding box center [450, 287] width 510 height 358
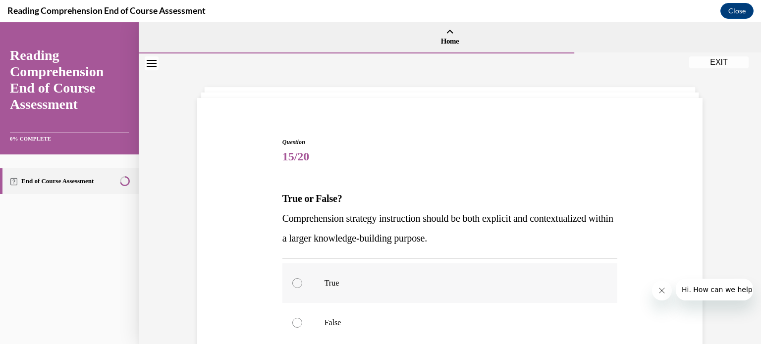
drag, startPoint x: 291, startPoint y: 285, endPoint x: 335, endPoint y: 278, distance: 44.1
click at [292, 284] on div at bounding box center [297, 283] width 10 height 10
click at [292, 284] on input "True" at bounding box center [297, 283] width 10 height 10
radio input "true"
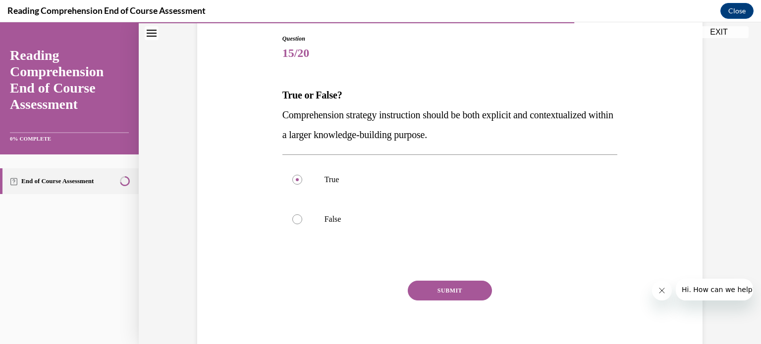
scroll to position [107, 0]
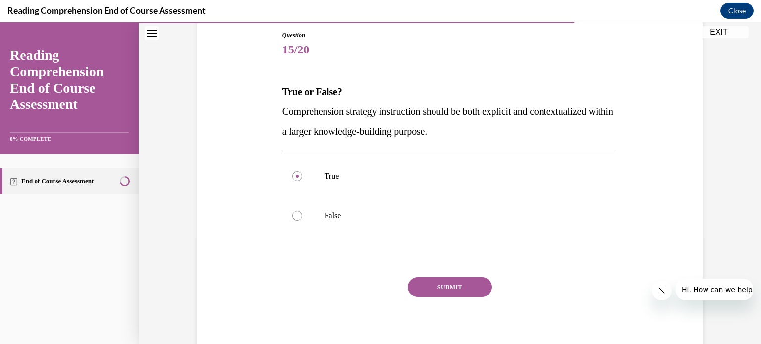
click at [432, 290] on button "SUBMIT" at bounding box center [450, 287] width 84 height 20
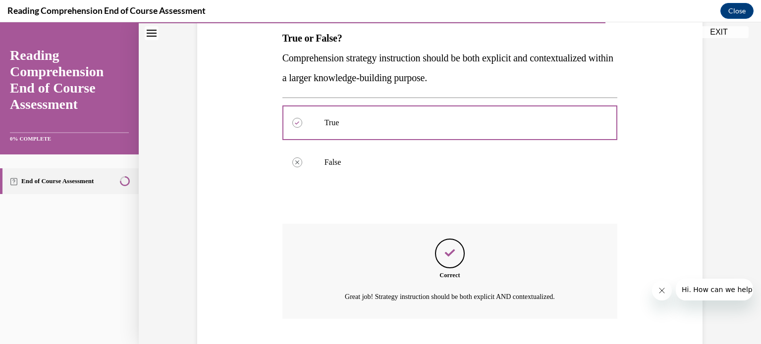
scroll to position [221, 0]
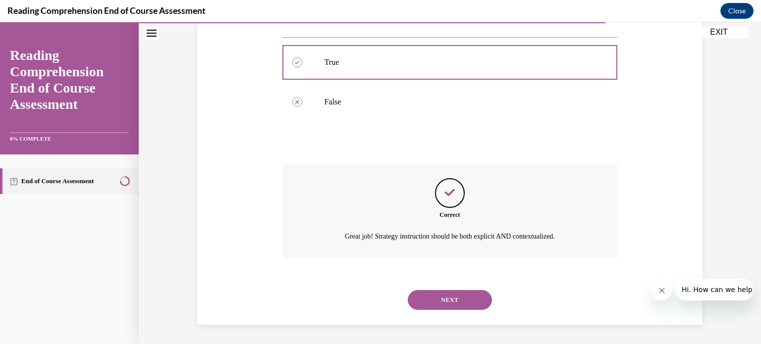
click at [447, 301] on button "NEXT" at bounding box center [450, 300] width 84 height 20
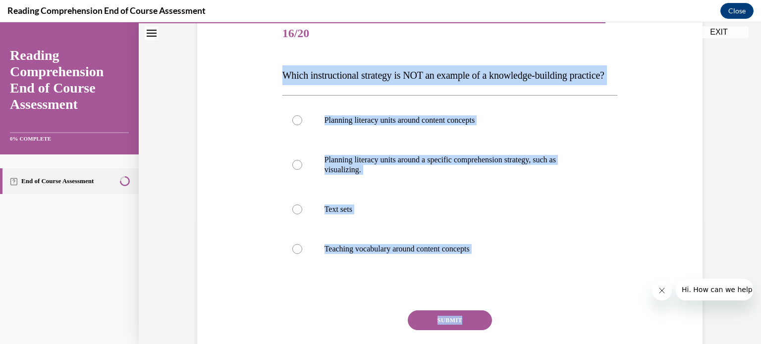
scroll to position [126, 0]
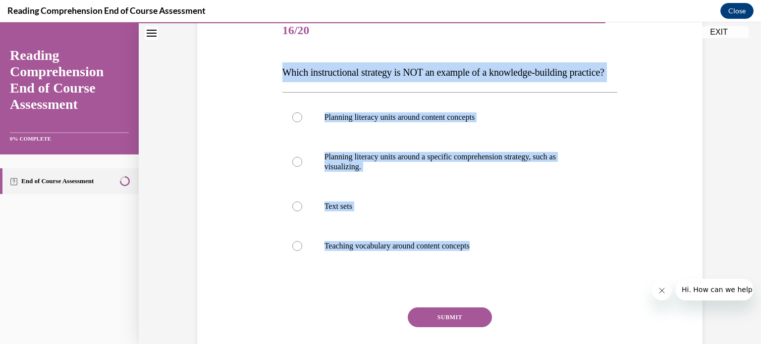
drag, startPoint x: 274, startPoint y: 193, endPoint x: 546, endPoint y: 296, distance: 291.2
click at [546, 296] on div "Question 16/20 Which instructional strategy is NOT an example of a knowledge-bu…" at bounding box center [450, 185] width 510 height 407
click at [214, 197] on div "Question 16/20 Which instructional strategy is NOT an example of a knowledge-bu…" at bounding box center [450, 185] width 510 height 407
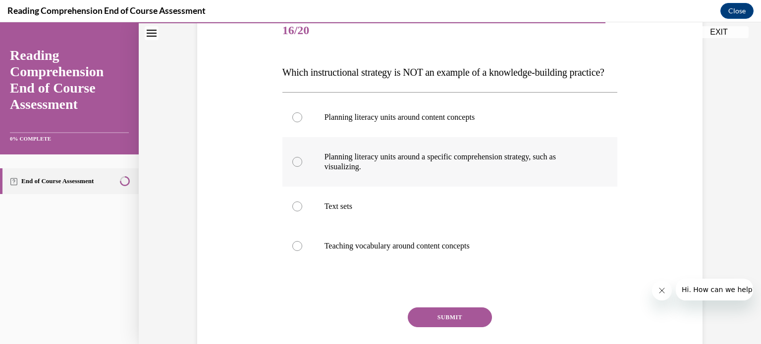
click at [292, 167] on div at bounding box center [297, 162] width 10 height 10
click at [292, 167] on input "Planning literacy units around a specific comprehension strategy, such as visua…" at bounding box center [297, 162] width 10 height 10
radio input "true"
click at [444, 327] on button "SUBMIT" at bounding box center [450, 318] width 84 height 20
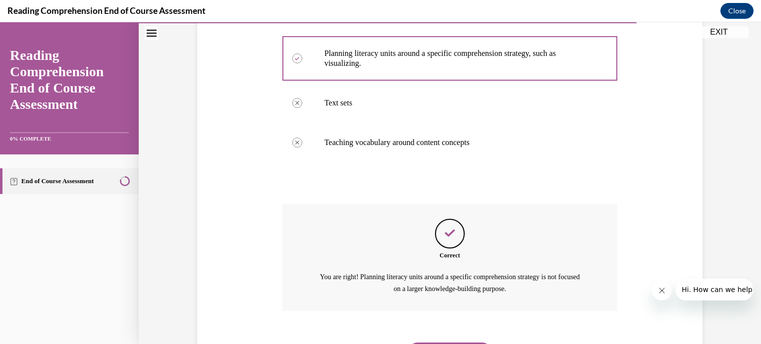
scroll to position [302, 0]
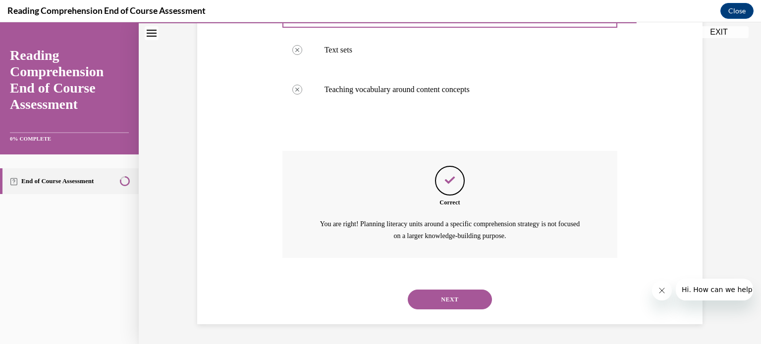
click at [439, 301] on button "NEXT" at bounding box center [450, 300] width 84 height 20
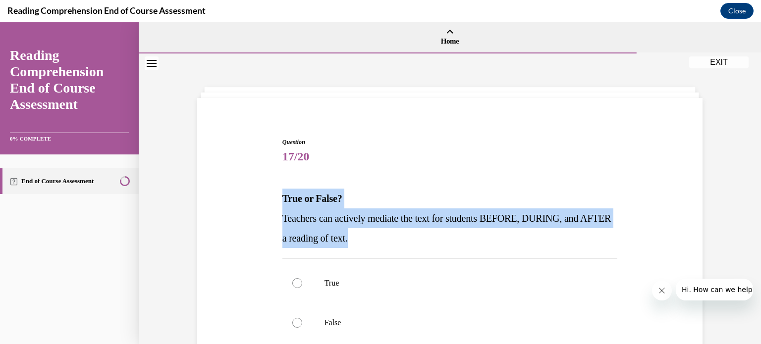
drag, startPoint x: 279, startPoint y: 195, endPoint x: 465, endPoint y: 234, distance: 189.4
click at [465, 234] on div "True or False? Teachers can actively mediate the text for students BEFORE, DURI…" at bounding box center [449, 218] width 335 height 59
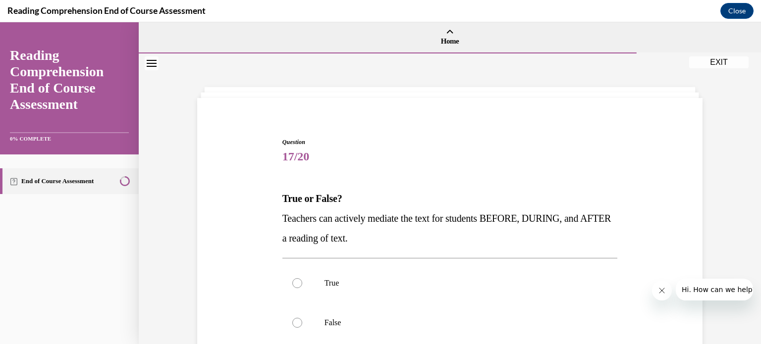
click at [401, 123] on div "Question 17/20 True or False? Teachers can actively mediate the text for studen…" at bounding box center [450, 294] width 340 height 343
drag, startPoint x: 295, startPoint y: 284, endPoint x: 357, endPoint y: 272, distance: 63.0
click at [295, 284] on div at bounding box center [297, 283] width 10 height 10
click at [295, 284] on input "True" at bounding box center [297, 283] width 10 height 10
radio input "true"
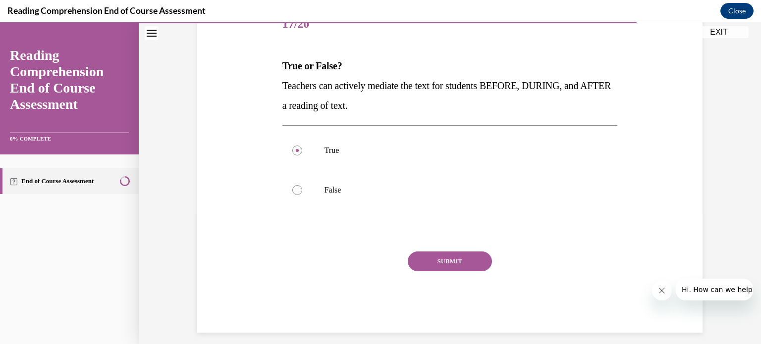
scroll to position [137, 0]
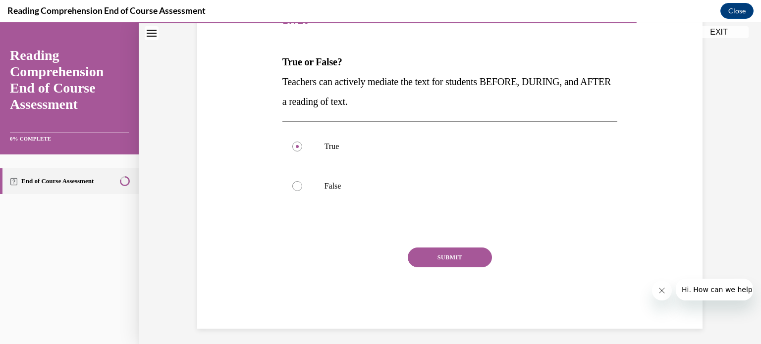
click at [442, 256] on button "SUBMIT" at bounding box center [450, 258] width 84 height 20
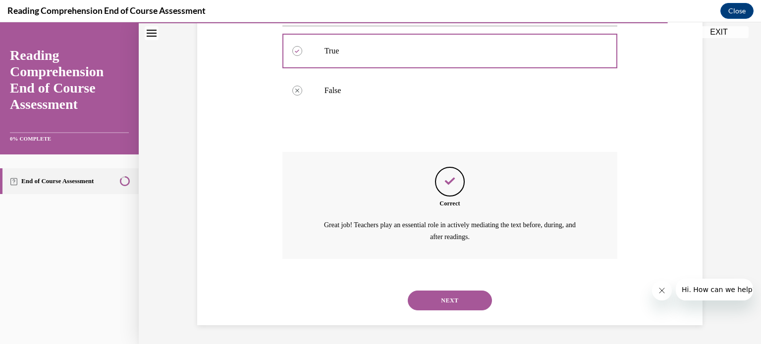
scroll to position [233, 0]
click at [450, 299] on button "NEXT" at bounding box center [450, 300] width 84 height 20
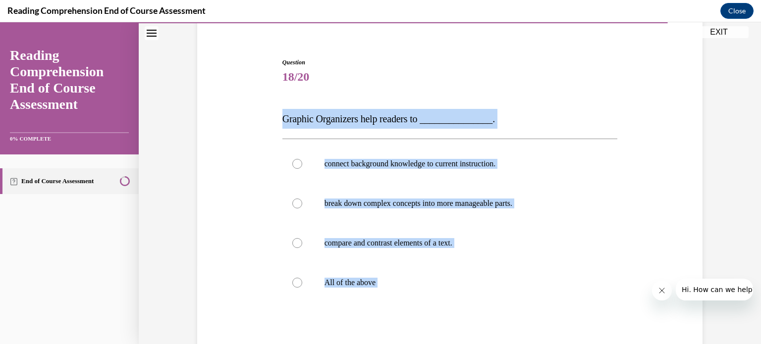
scroll to position [81, 0]
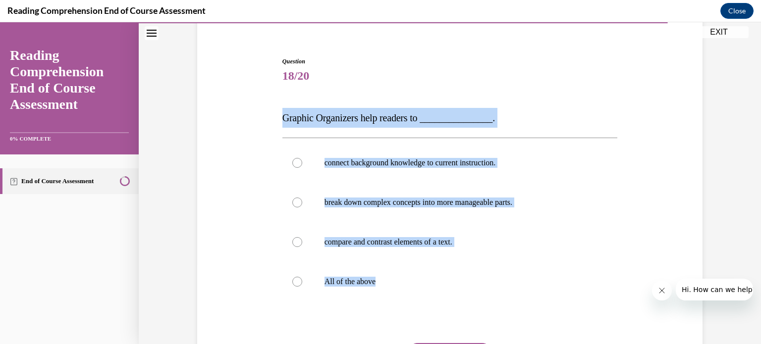
drag, startPoint x: 276, startPoint y: 199, endPoint x: 518, endPoint y: 314, distance: 267.4
click at [519, 314] on div "Question 18/20 Graphic Organizers help readers to _______________. connect back…" at bounding box center [450, 233] width 340 height 382
click at [292, 281] on div at bounding box center [297, 282] width 10 height 10
click at [292, 281] on input "All of the above" at bounding box center [297, 282] width 10 height 10
radio input "true"
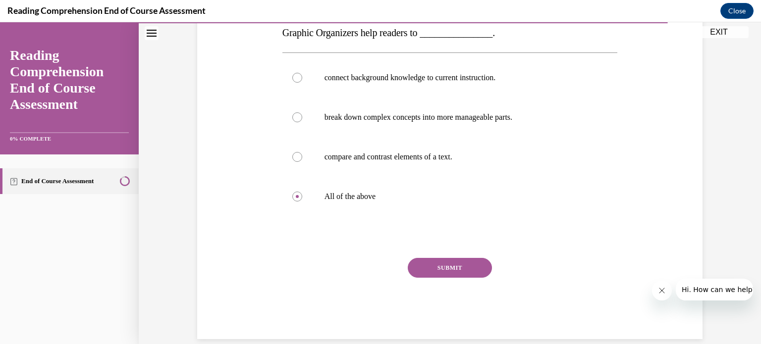
click at [452, 269] on button "SUBMIT" at bounding box center [450, 268] width 84 height 20
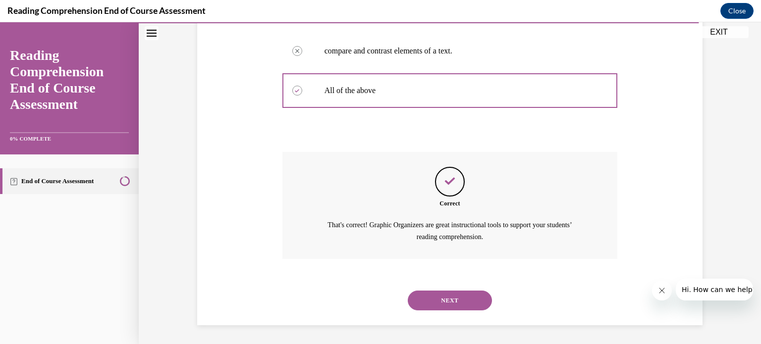
scroll to position [272, 0]
click at [453, 301] on button "NEXT" at bounding box center [450, 300] width 84 height 20
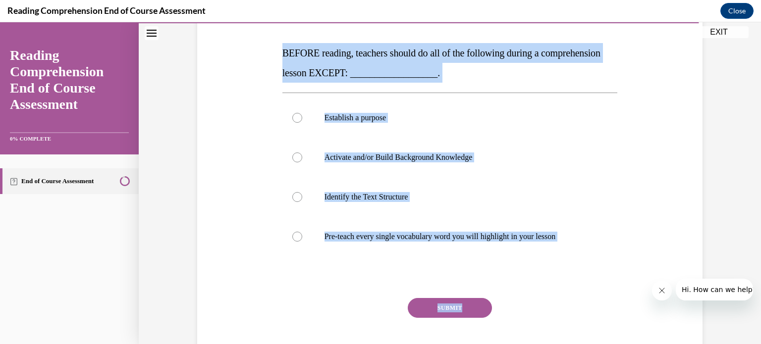
scroll to position [151, 0]
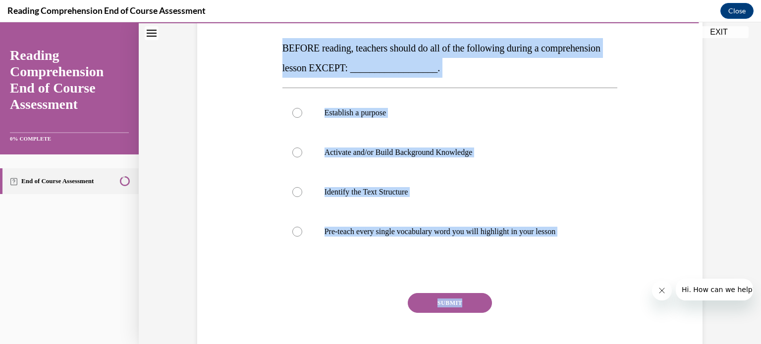
drag, startPoint x: 275, startPoint y: 196, endPoint x: 559, endPoint y: 279, distance: 295.7
click at [559, 279] on div "Question 19/20 BEFORE reading, teachers should do all of the following during a…" at bounding box center [450, 165] width 510 height 417
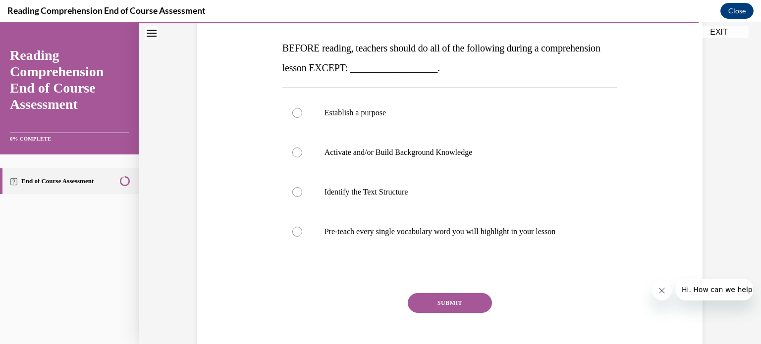
drag, startPoint x: 559, startPoint y: 279, endPoint x: 515, endPoint y: 267, distance: 45.2
click at [515, 267] on div at bounding box center [449, 272] width 335 height 12
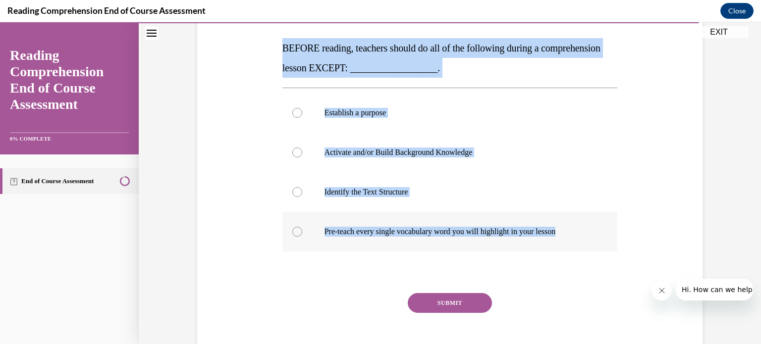
drag, startPoint x: 271, startPoint y: 49, endPoint x: 575, endPoint y: 229, distance: 352.7
click at [575, 229] on div "Question 19/20 BEFORE reading, teachers should do all of the following during a…" at bounding box center [450, 165] width 510 height 417
click at [405, 172] on label "Identify the Text Structure" at bounding box center [449, 192] width 335 height 40
click at [302, 187] on input "Identify the Text Structure" at bounding box center [297, 192] width 10 height 10
radio input "true"
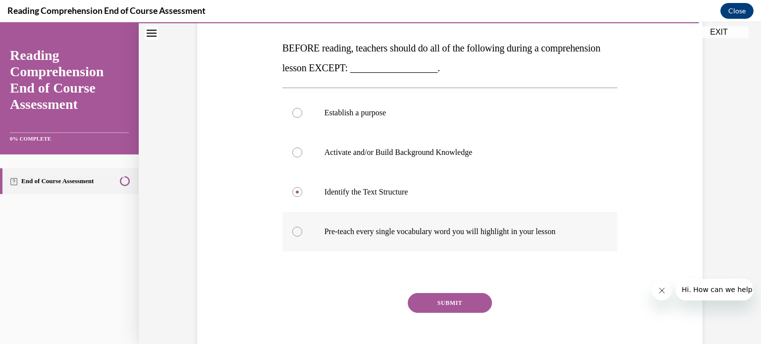
click at [296, 230] on div at bounding box center [297, 232] width 10 height 10
click at [296, 230] on input "Pre-teach every single vocabulary word you will highlight in your lesson" at bounding box center [297, 232] width 10 height 10
radio input "true"
click at [449, 305] on button "SUBMIT" at bounding box center [450, 303] width 84 height 20
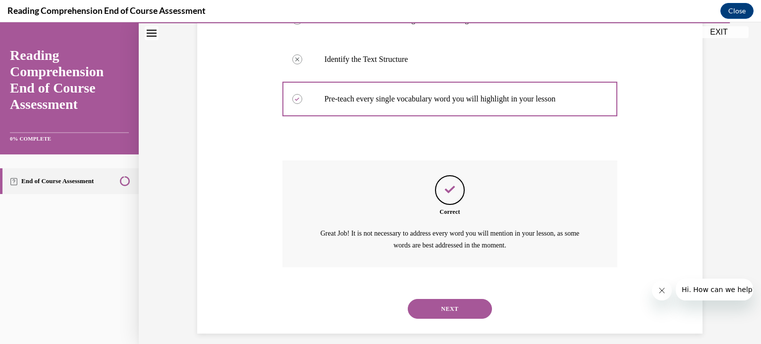
scroll to position [292, 0]
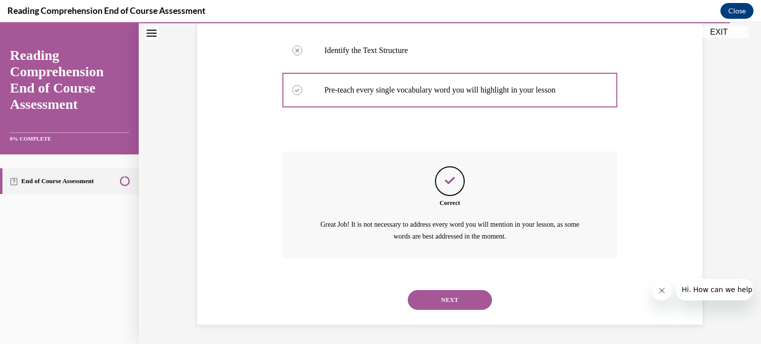
click at [446, 303] on button "NEXT" at bounding box center [450, 300] width 84 height 20
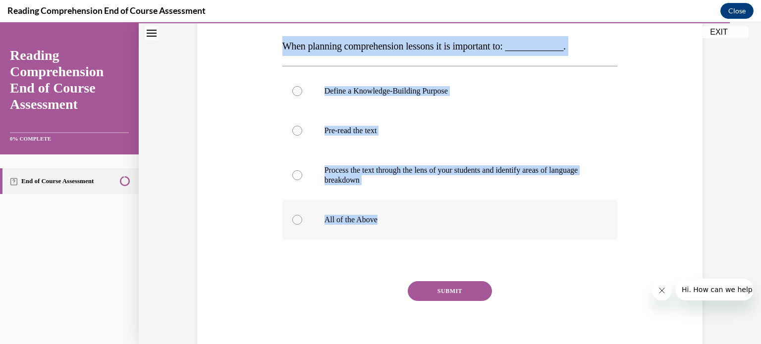
scroll to position [190, 0]
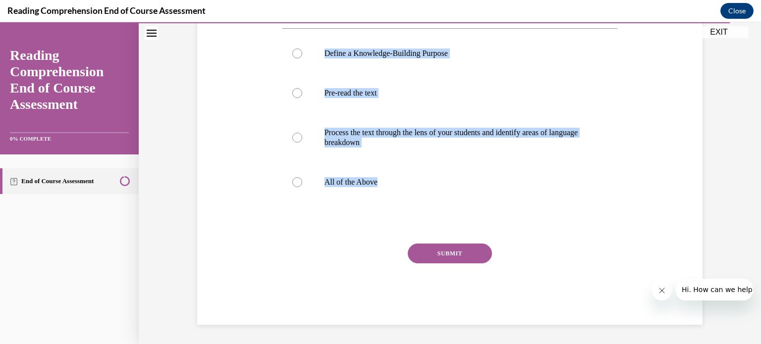
drag, startPoint x: 280, startPoint y: 198, endPoint x: 515, endPoint y: 226, distance: 236.4
click at [517, 227] on div "Question 20/20 When planning comprehension lessons it is important to: ________…" at bounding box center [449, 136] width 335 height 377
click at [295, 178] on div at bounding box center [297, 182] width 10 height 10
click at [295, 178] on input "All of the Above" at bounding box center [297, 182] width 10 height 10
radio input "true"
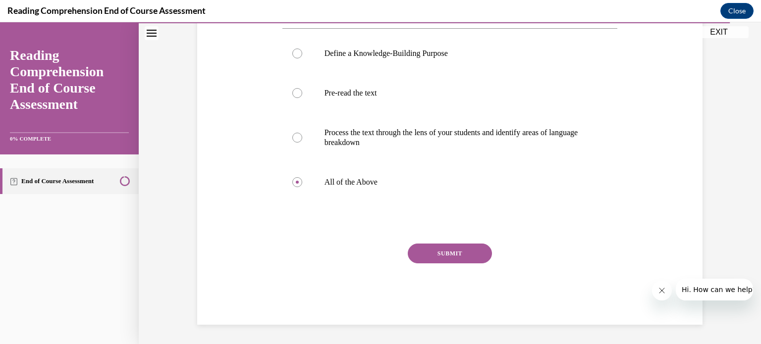
click at [449, 252] on button "SUBMIT" at bounding box center [450, 254] width 84 height 20
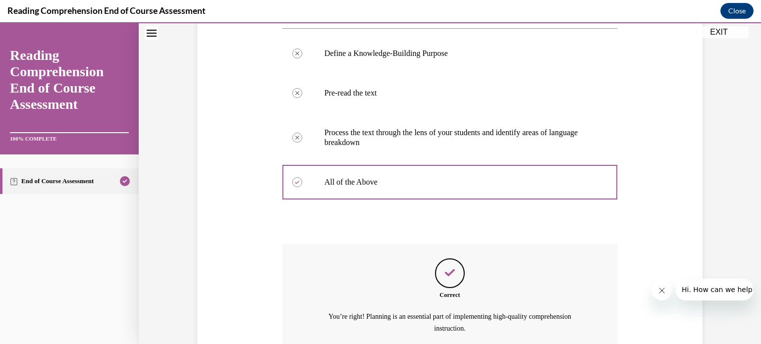
scroll to position [282, 0]
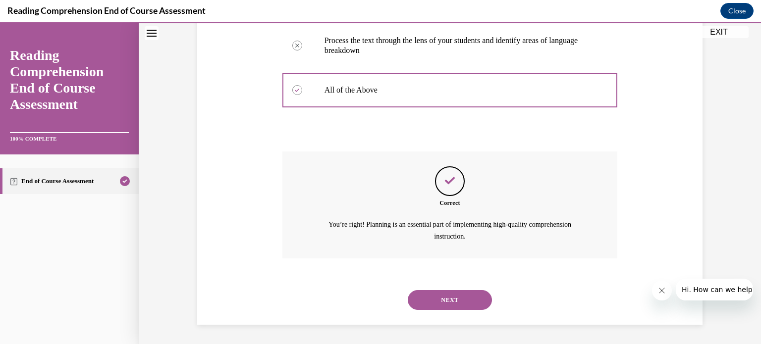
click at [452, 299] on button "NEXT" at bounding box center [450, 300] width 84 height 20
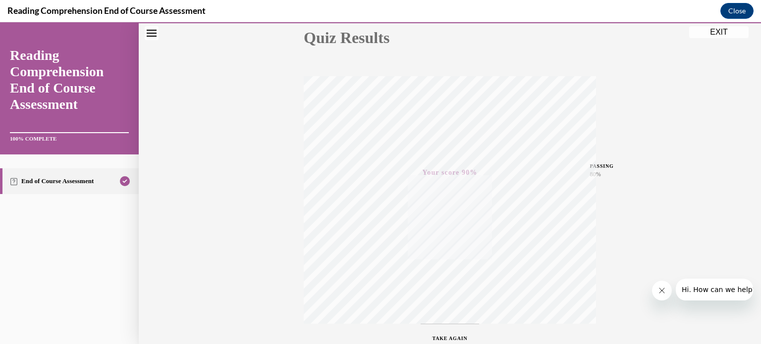
scroll to position [185, 0]
click at [715, 27] on button "EXIT" at bounding box center [718, 32] width 59 height 12
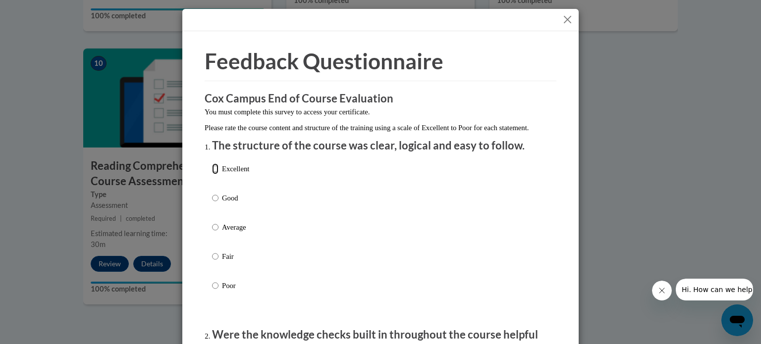
click at [212, 174] on input "Excellent" at bounding box center [215, 168] width 6 height 11
radio input "true"
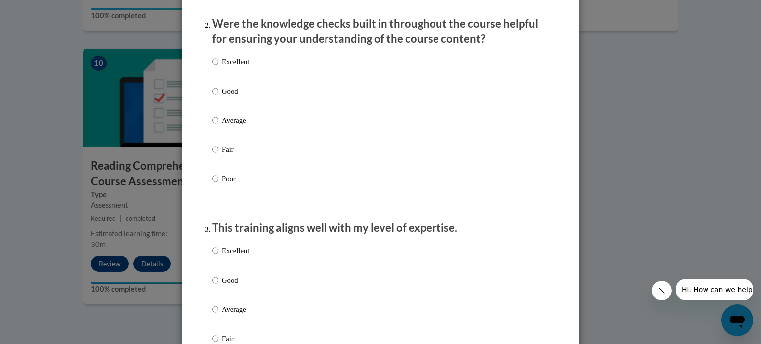
scroll to position [329, 0]
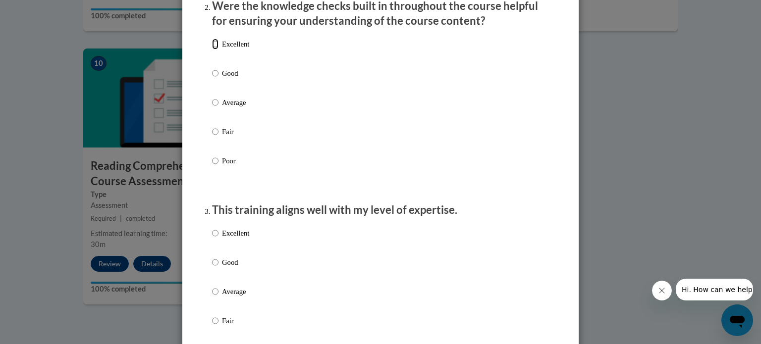
click at [212, 50] on input "Excellent" at bounding box center [215, 44] width 6 height 11
radio input "true"
click at [212, 239] on input "Excellent" at bounding box center [215, 233] width 6 height 11
radio input "true"
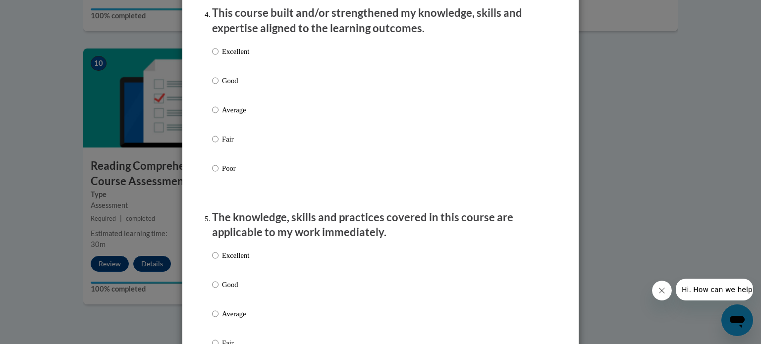
scroll to position [725, 0]
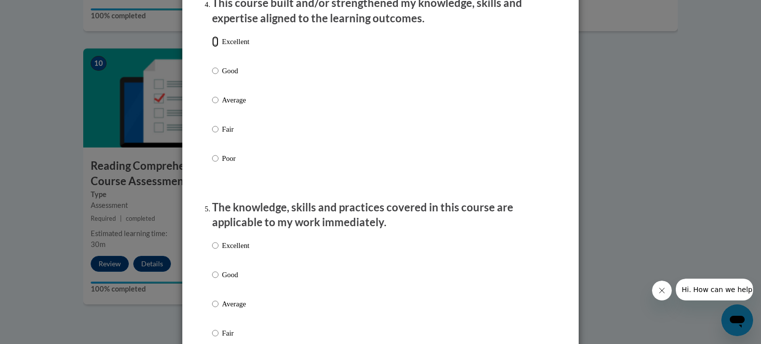
click at [212, 47] on input "Excellent" at bounding box center [215, 41] width 6 height 11
radio input "true"
click at [212, 251] on input "Excellent" at bounding box center [215, 245] width 6 height 11
radio input "true"
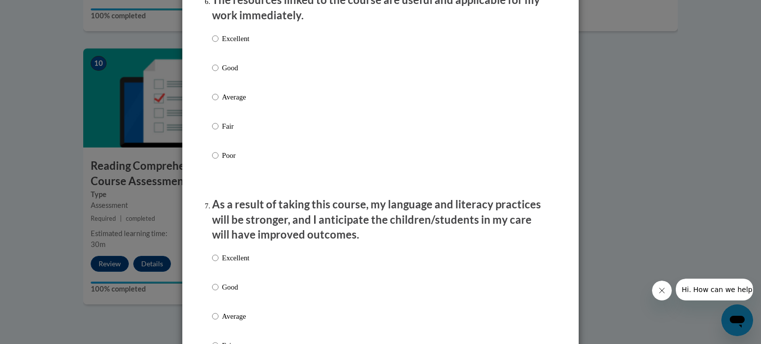
scroll to position [1134, 0]
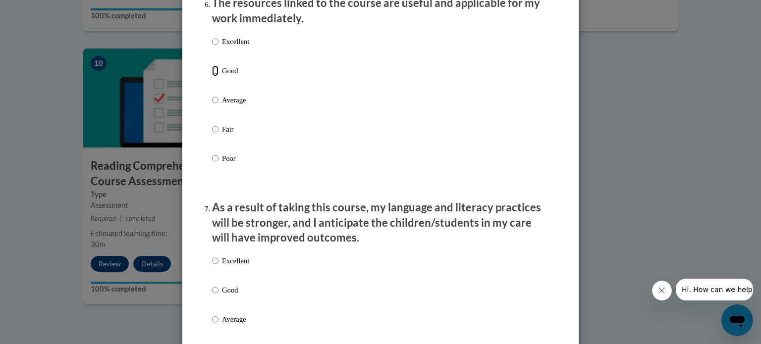
click at [212, 76] on input "Good" at bounding box center [215, 70] width 6 height 11
radio input "true"
click at [212, 266] on input "Excellent" at bounding box center [215, 261] width 6 height 11
radio input "true"
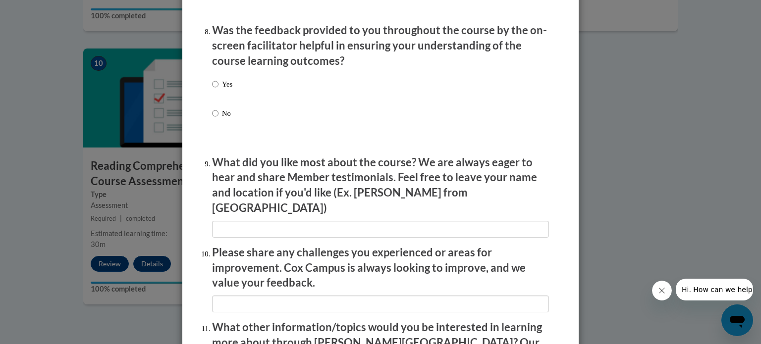
scroll to position [1523, 0]
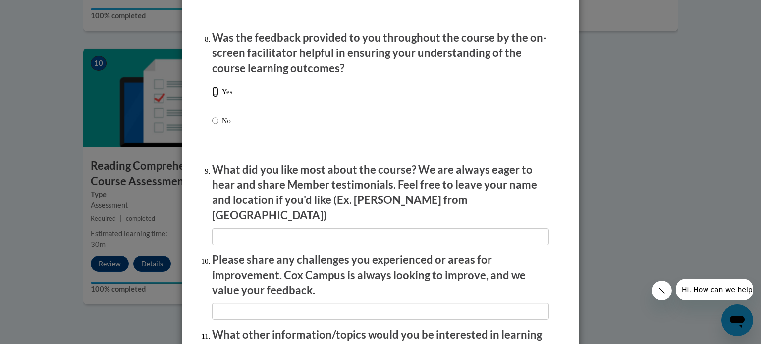
click at [212, 97] on input "Yes" at bounding box center [215, 91] width 6 height 11
radio input "true"
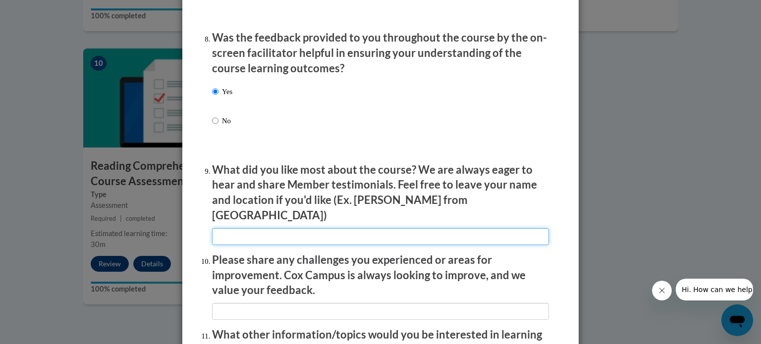
click at [229, 235] on input "textbox" at bounding box center [380, 236] width 337 height 17
type input "The flow of the lessons"
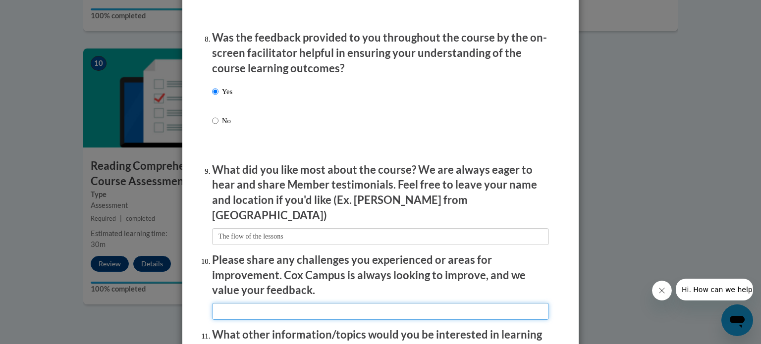
click at [232, 309] on input "textbox" at bounding box center [380, 311] width 337 height 17
type input "None"
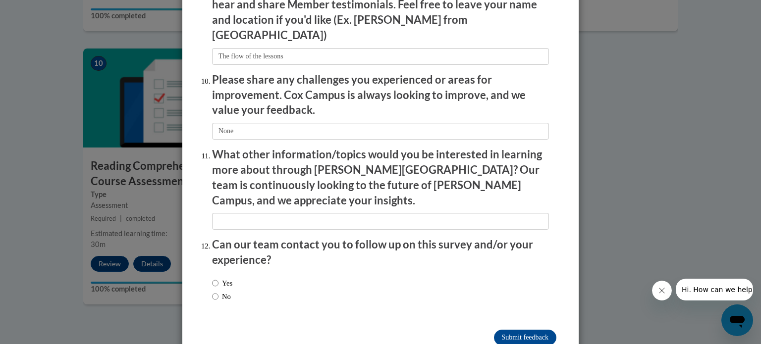
scroll to position [1718, 0]
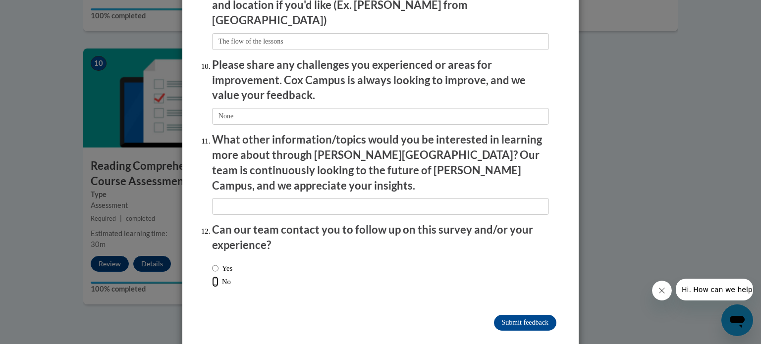
click at [212, 276] on input "No" at bounding box center [215, 281] width 6 height 11
radio input "true"
click at [516, 315] on input "Submit feedback" at bounding box center [525, 323] width 62 height 16
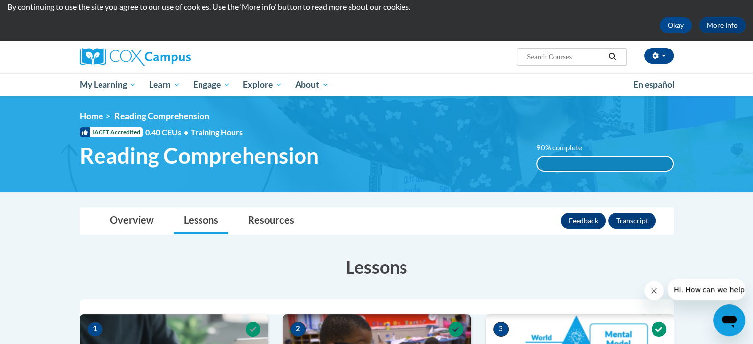
scroll to position [7, 0]
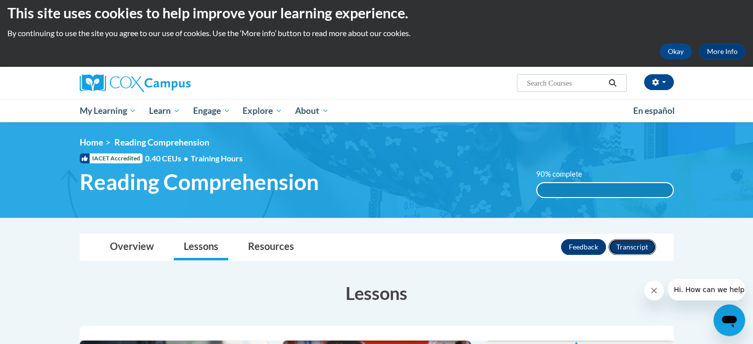
click at [637, 249] on button "Transcript" at bounding box center [633, 247] width 48 height 16
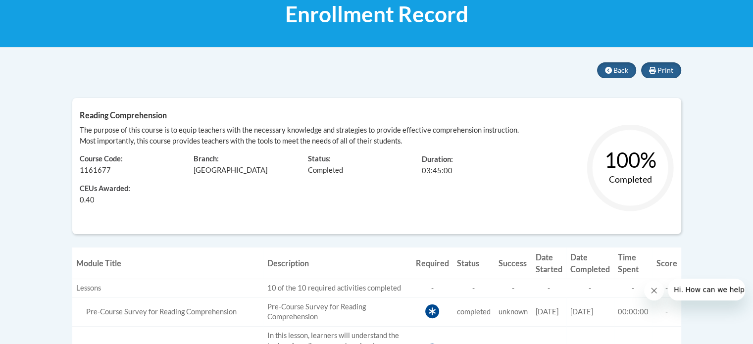
scroll to position [135, 0]
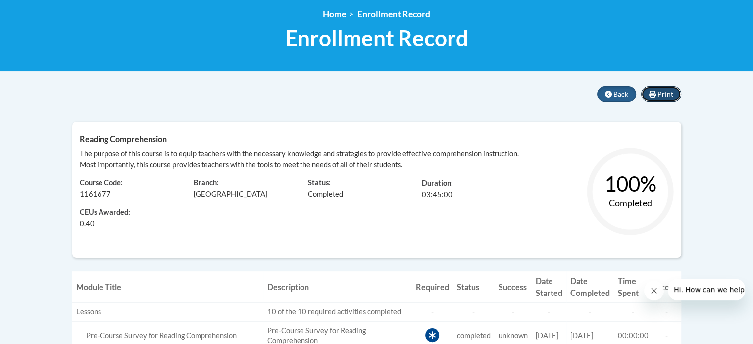
click at [668, 92] on span "Print" at bounding box center [666, 94] width 16 height 8
click at [620, 93] on span "Back" at bounding box center [621, 93] width 15 height 8
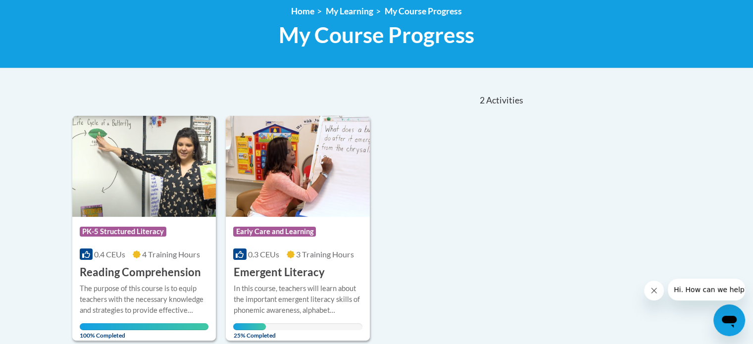
scroll to position [206, 0]
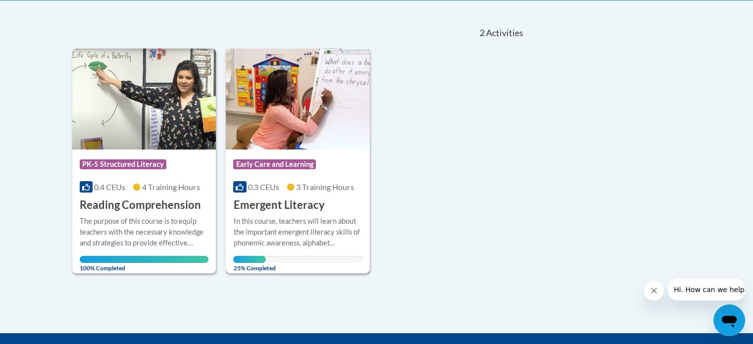
click at [271, 211] on h3 "Emergent Literacy" at bounding box center [278, 205] width 91 height 15
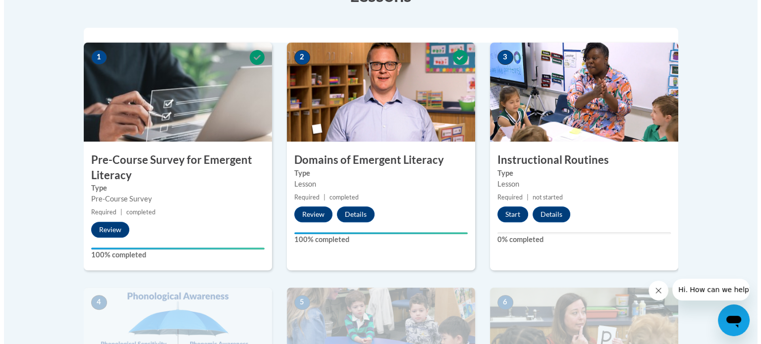
scroll to position [307, 0]
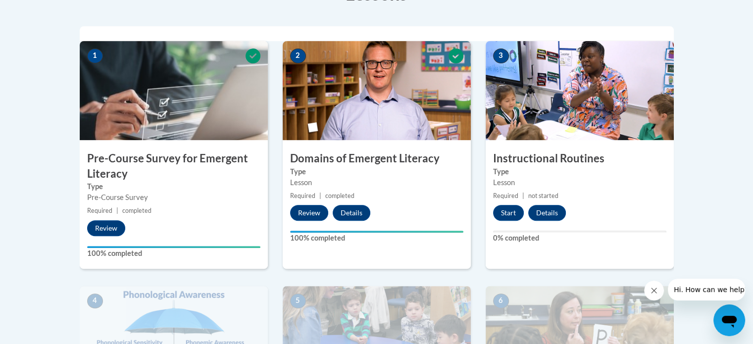
drag, startPoint x: 758, startPoint y: 92, endPoint x: 752, endPoint y: 175, distance: 82.9
click at [510, 210] on button "Start" at bounding box center [508, 213] width 31 height 16
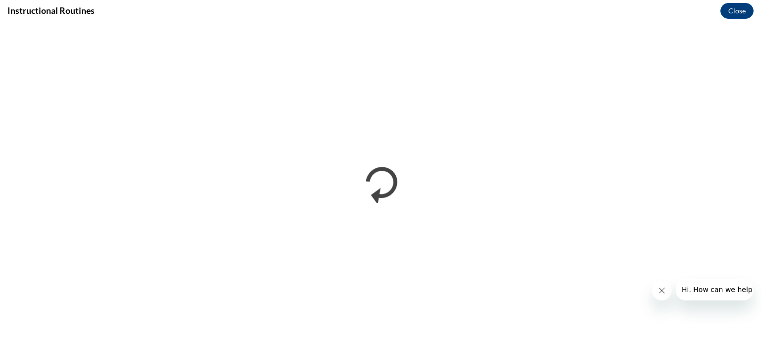
scroll to position [0, 0]
